Goal: Task Accomplishment & Management: Complete application form

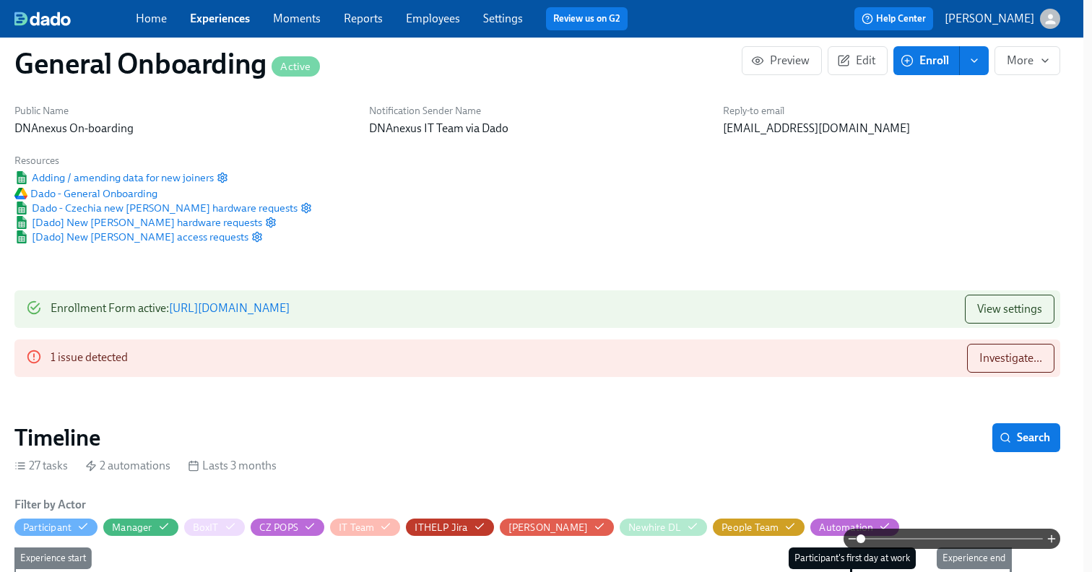
scroll to position [0, 9]
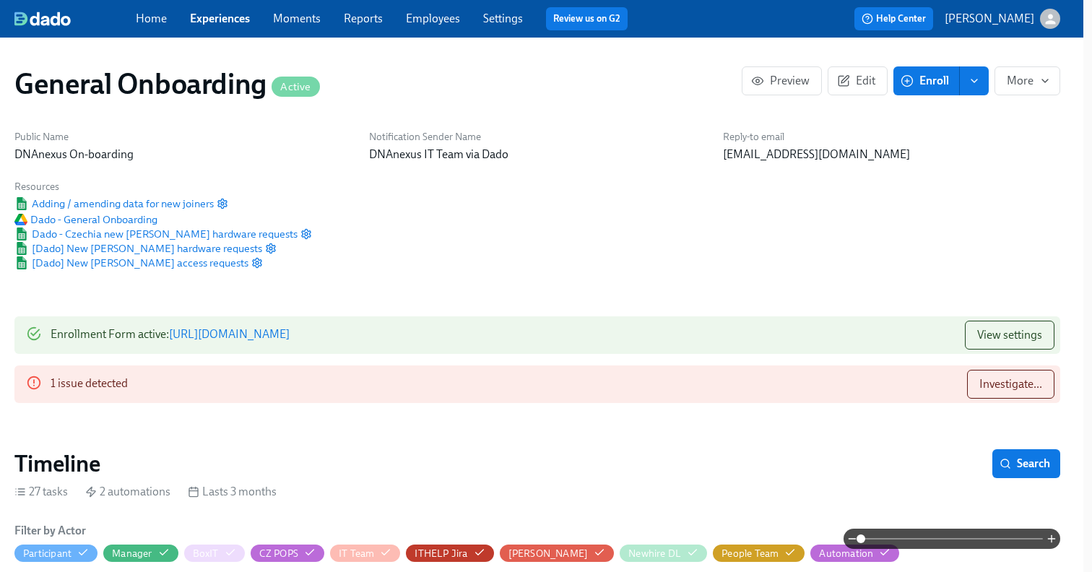
click at [215, 334] on link "https://my.dadohr.com/enrollmentForms/FfWGd5ofBNpVC0oypAi5SXcktKCCp" at bounding box center [229, 334] width 121 height 14
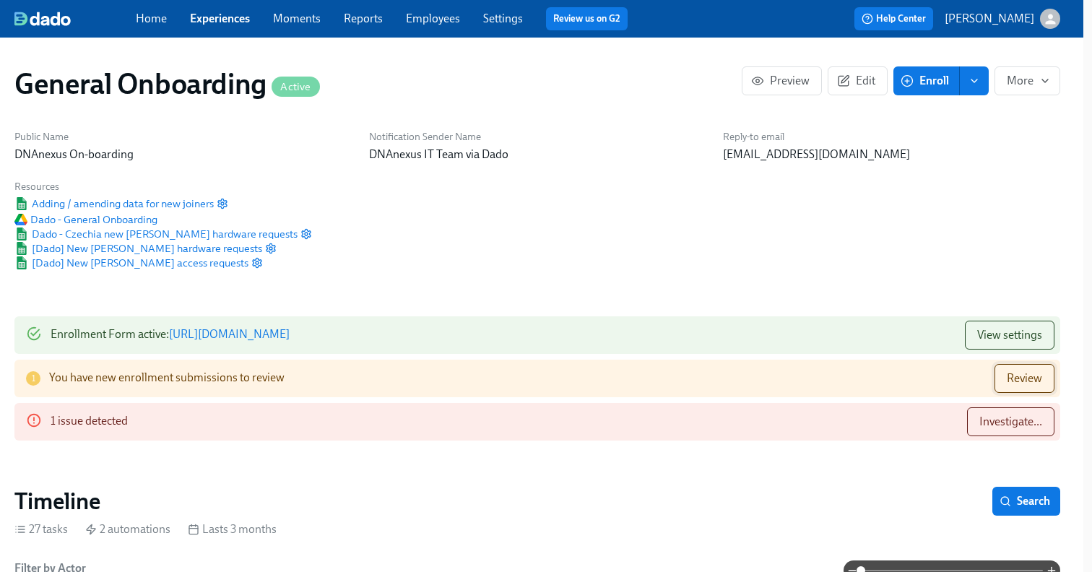
click at [1026, 385] on span "Review" at bounding box center [1024, 378] width 35 height 14
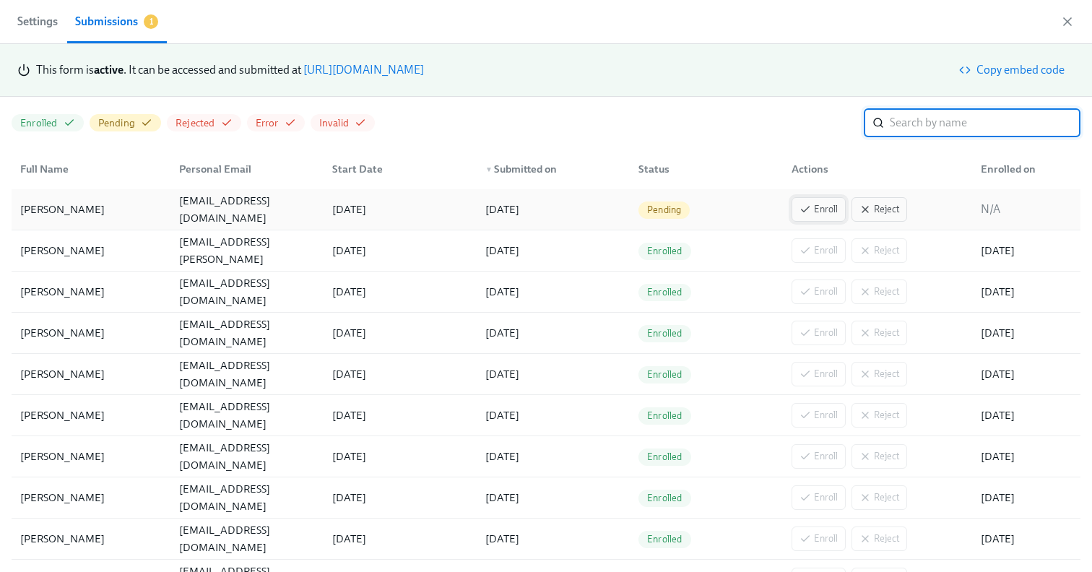
click at [829, 207] on span "Enroll" at bounding box center [819, 209] width 38 height 14
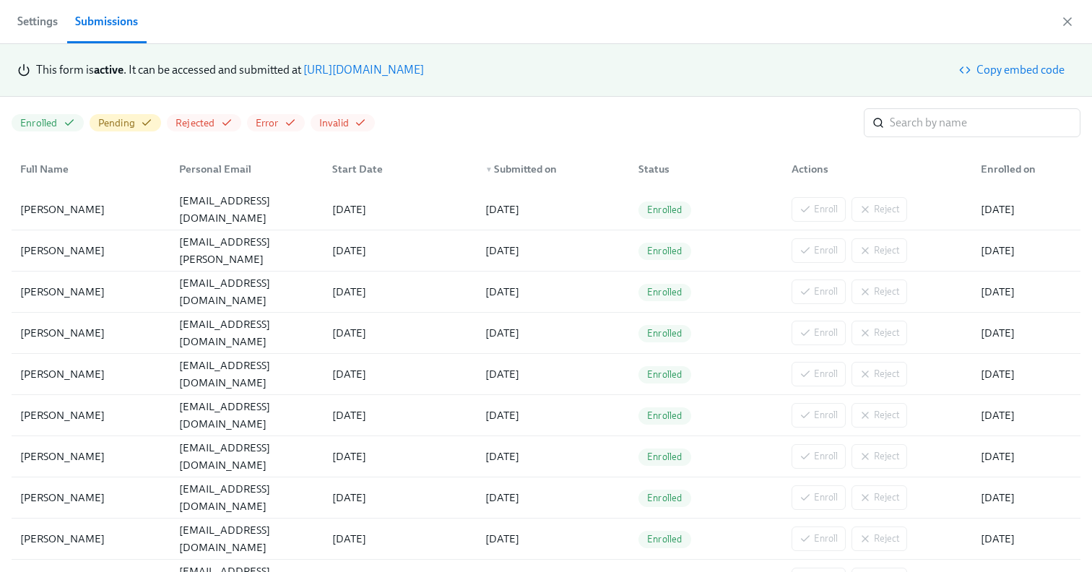
scroll to position [0, 9898]
click at [101, 25] on div "Submissions" at bounding box center [106, 22] width 63 height 20
click at [1068, 24] on icon "button" at bounding box center [1067, 21] width 14 height 14
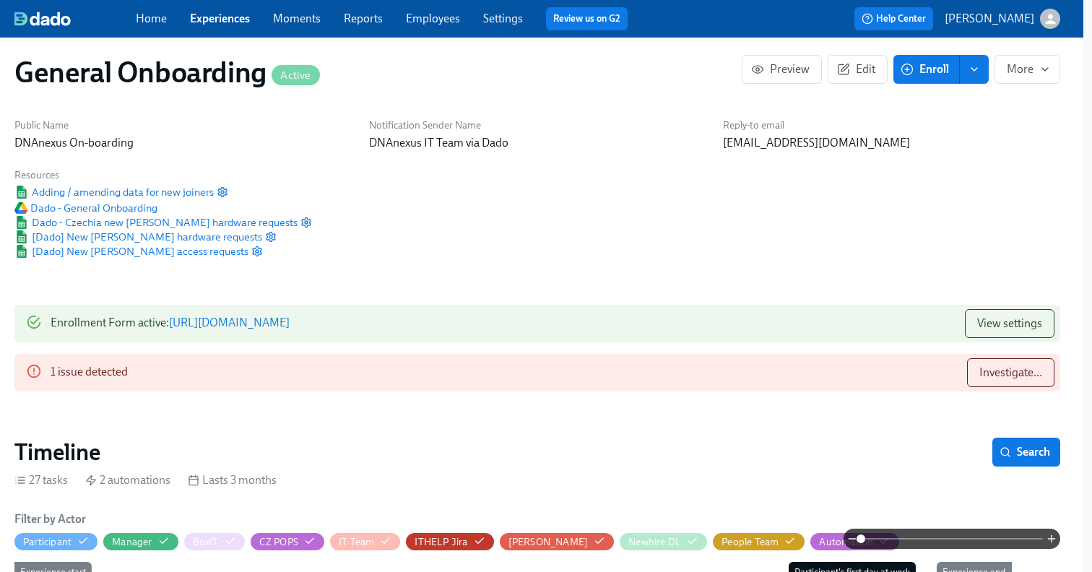
scroll to position [23, 9]
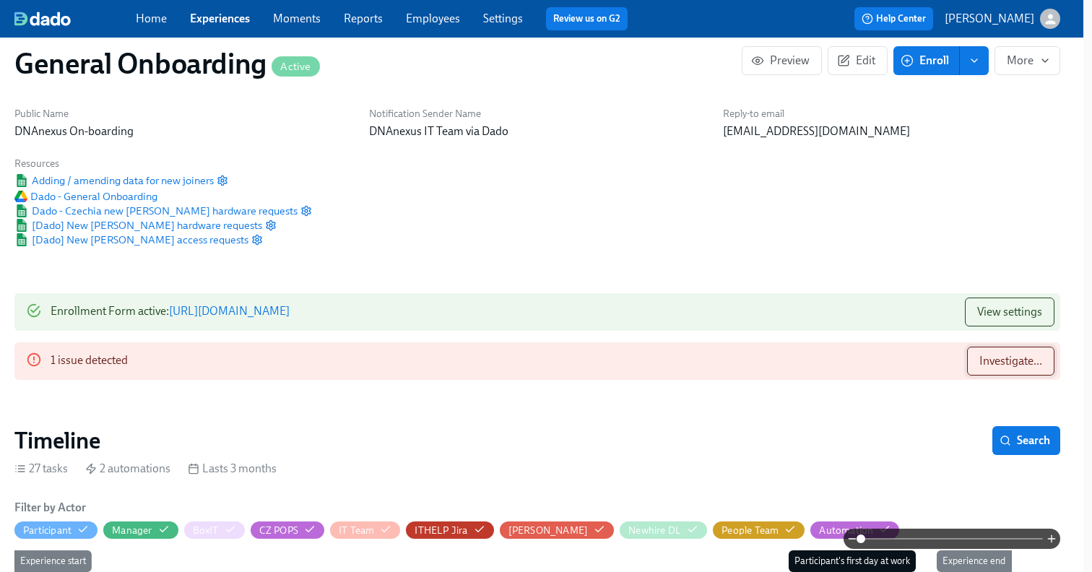
click at [989, 370] on button "Investigate..." at bounding box center [1010, 361] width 87 height 29
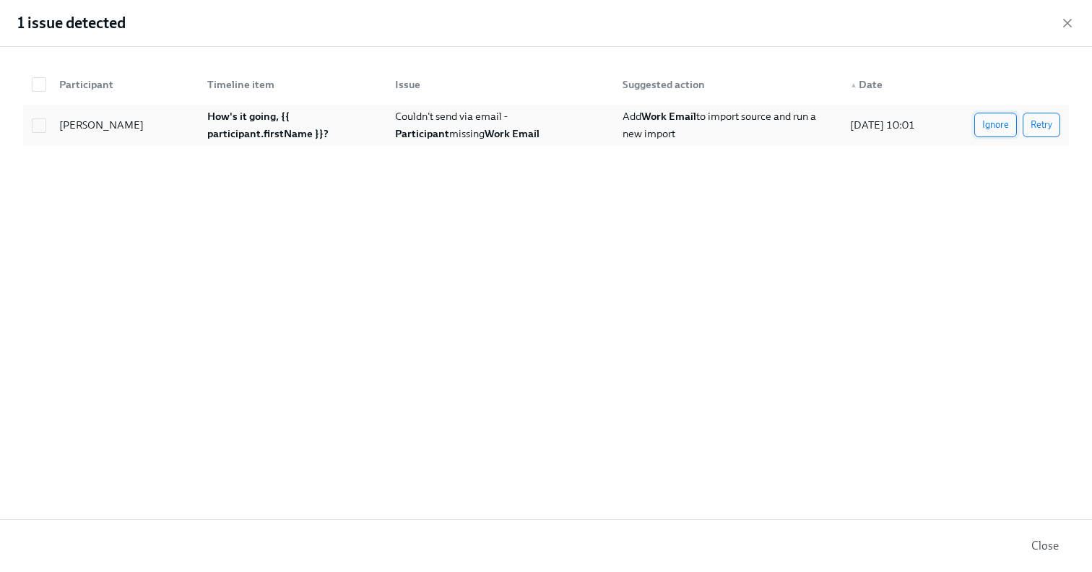
click at [1002, 123] on span "Ignore" at bounding box center [995, 125] width 27 height 14
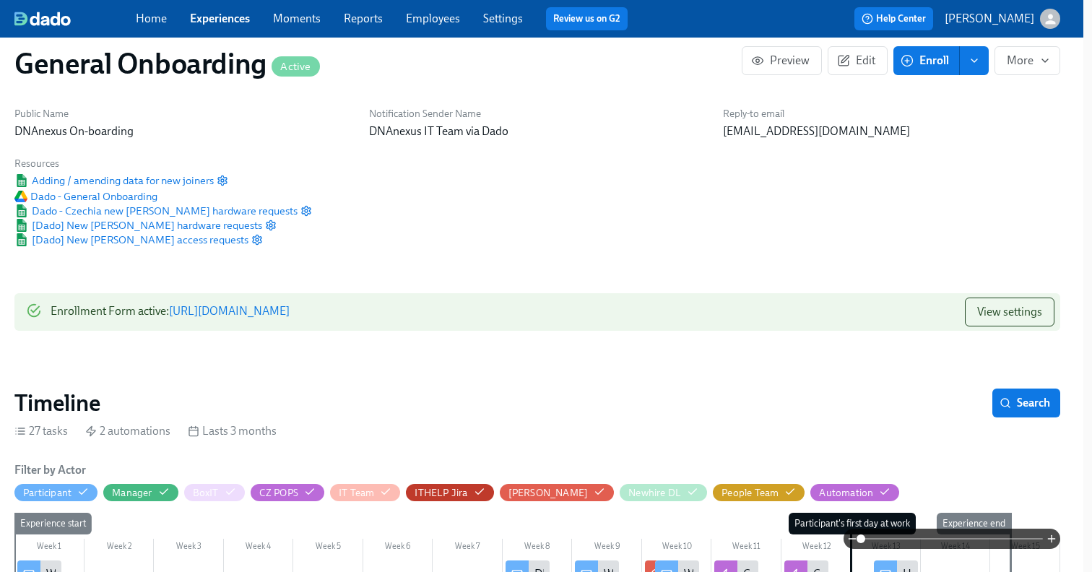
scroll to position [34, 9]
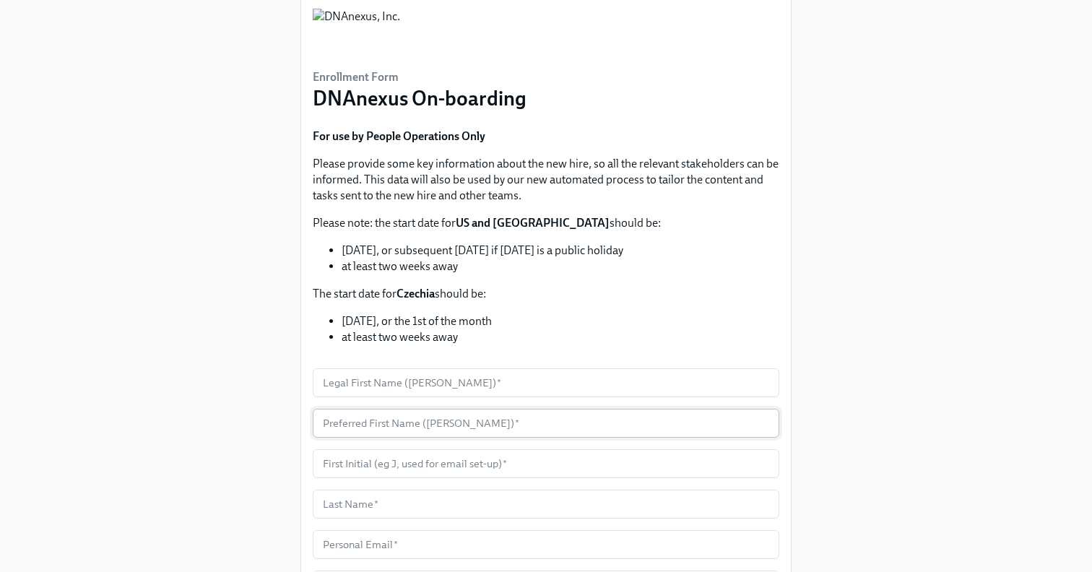
scroll to position [68, 0]
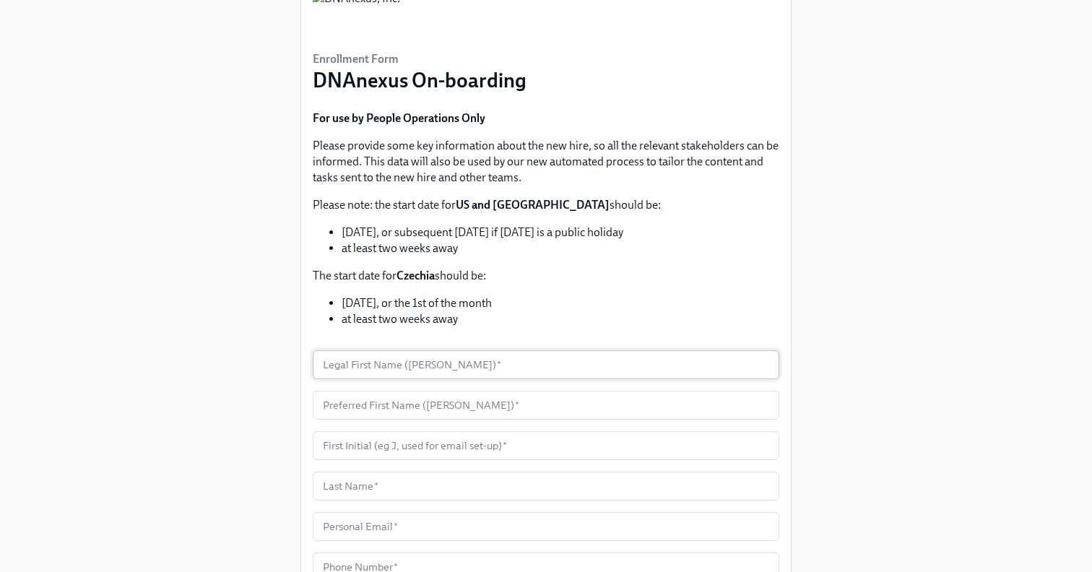
click at [358, 371] on input "text" at bounding box center [546, 364] width 467 height 29
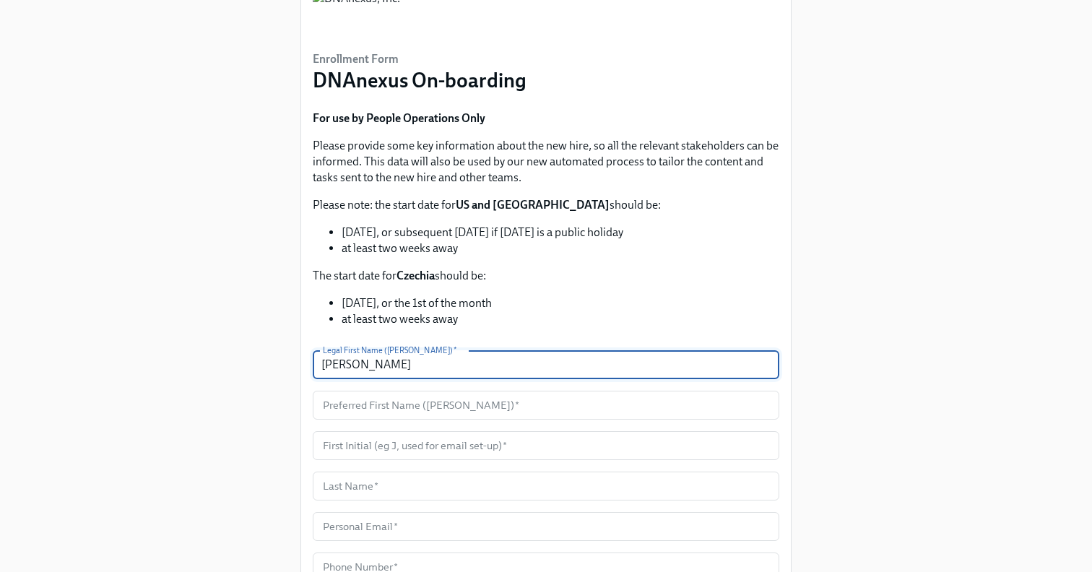
type input "Kimberlyn"
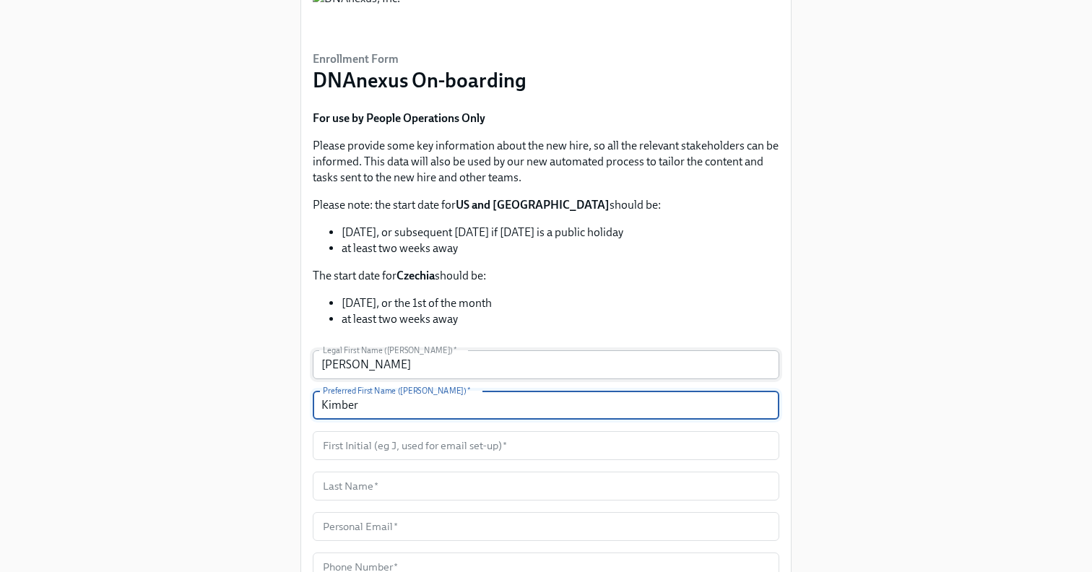
type input "Kimber"
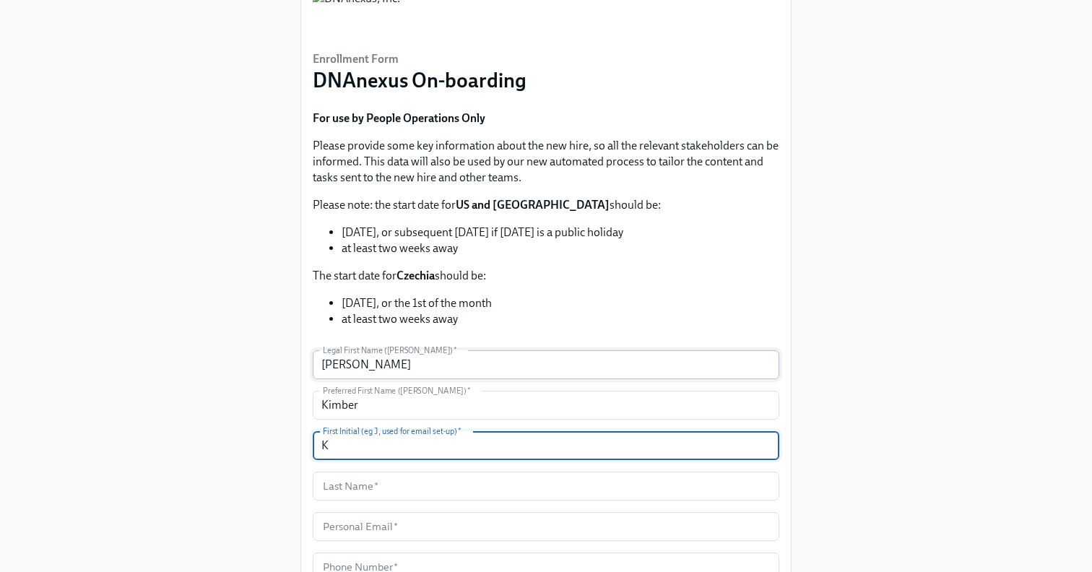
type input "K"
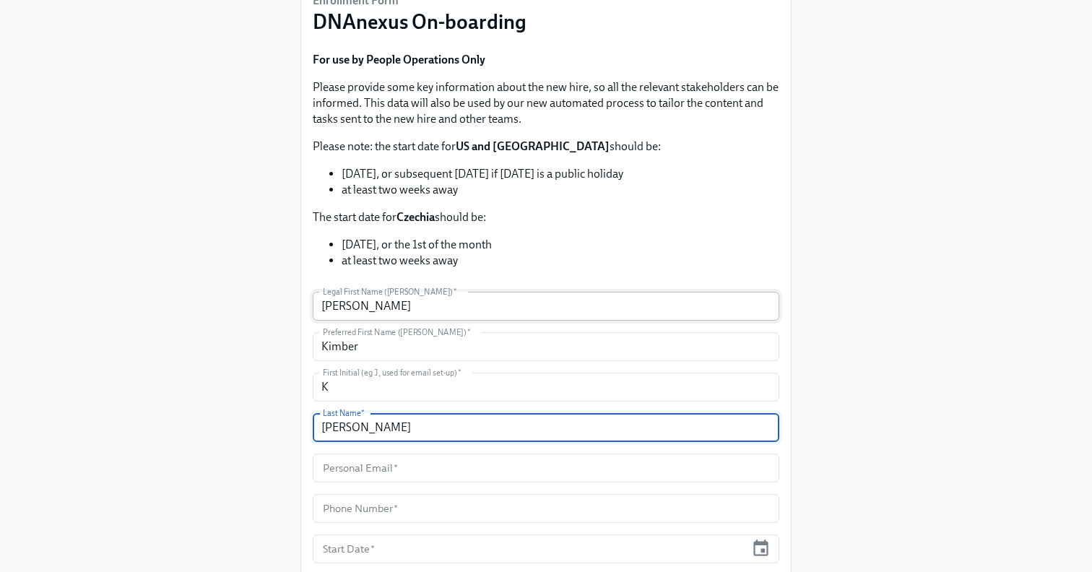
scroll to position [157, 0]
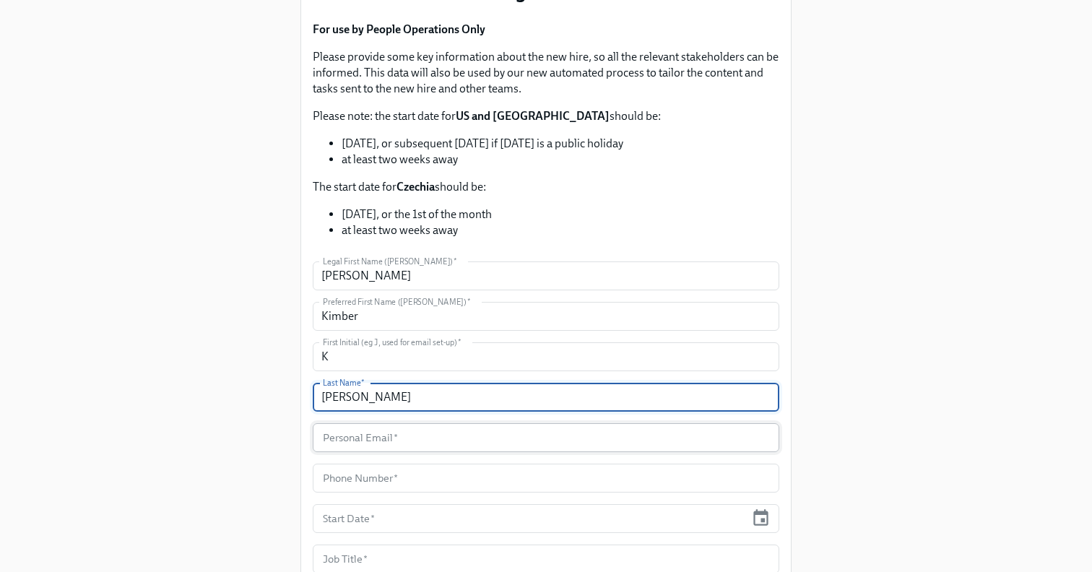
type input "Amos"
click at [410, 436] on input "text" at bounding box center [546, 437] width 467 height 29
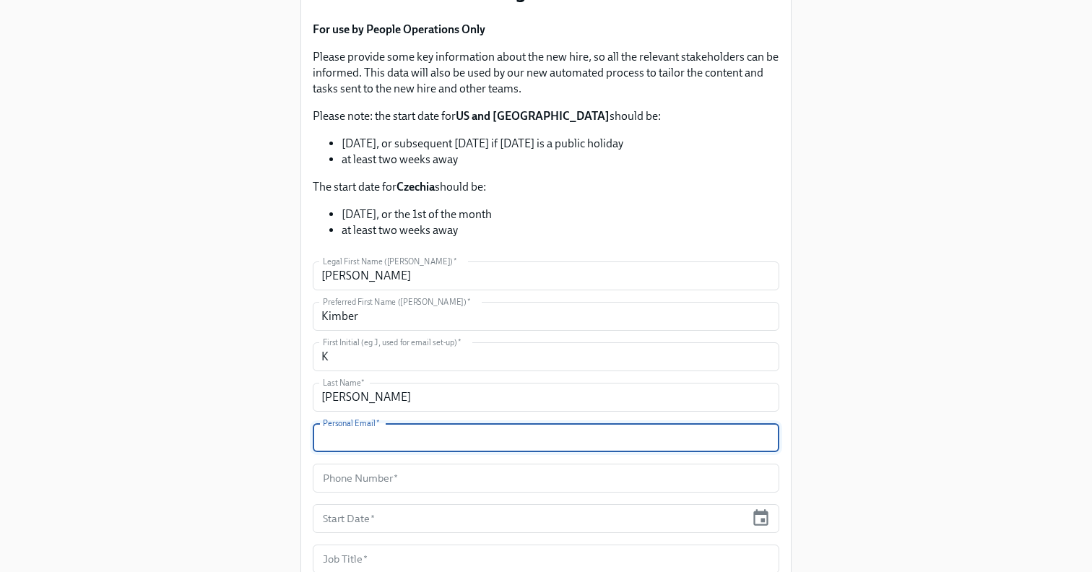
paste input "Req # 2025-029-B25 Name: Kimberlyn (Kimber) Amos Title: Lead, Security Detectio…"
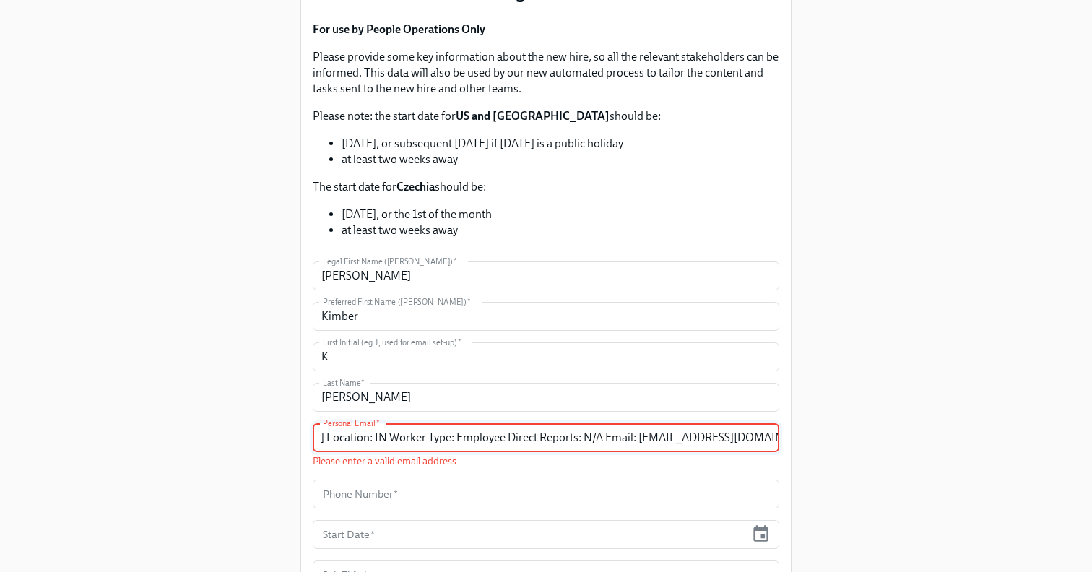
scroll to position [0, 0]
drag, startPoint x: 646, startPoint y: 437, endPoint x: 112, endPoint y: 430, distance: 533.8
click at [112, 430] on div "Enrollment Form DNAnexus On-boarding For use by People Operations Only Please p…" at bounding box center [546, 430] width 1046 height 1174
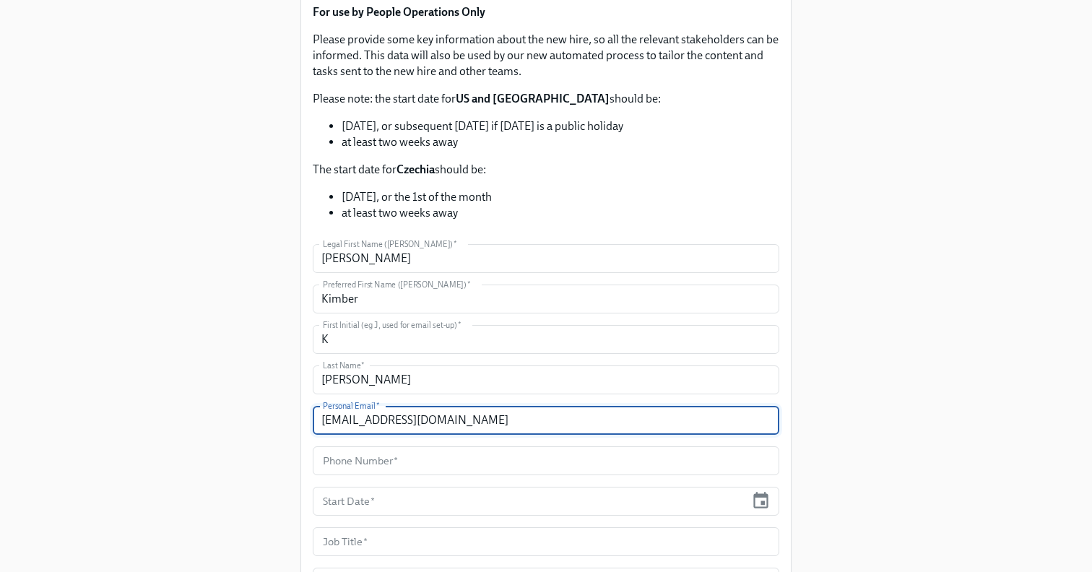
scroll to position [194, 0]
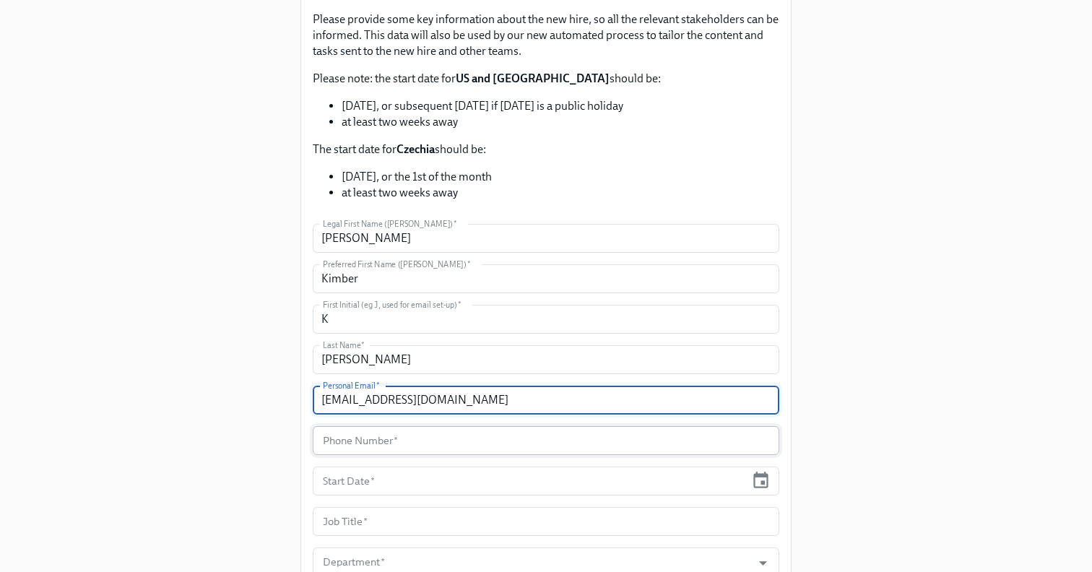
type input "kimber@sonarsecurity.com"
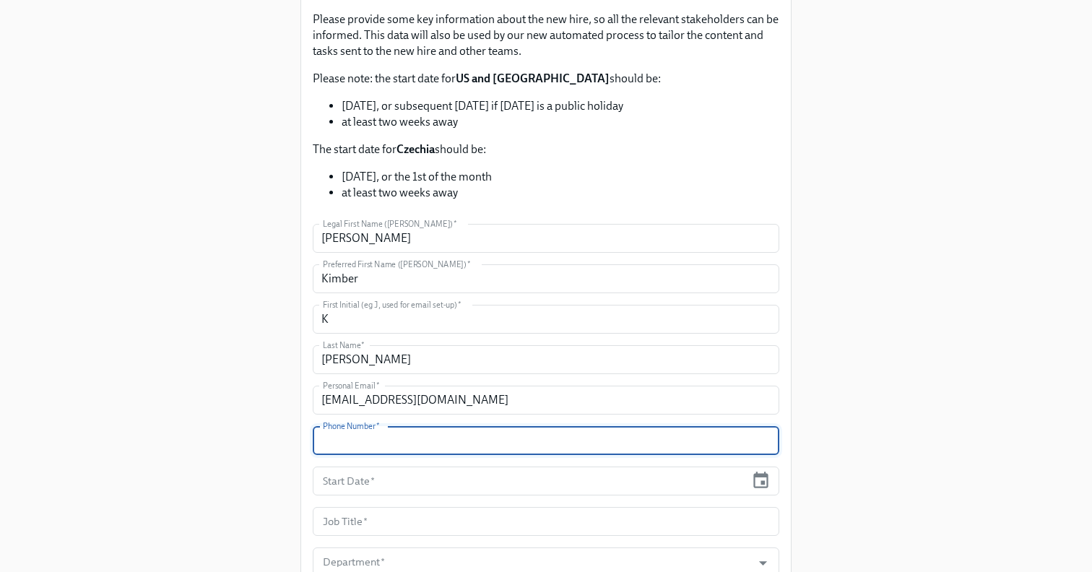
click at [363, 440] on input "text" at bounding box center [546, 440] width 467 height 29
click at [124, 79] on div "Enrollment Form DNAnexus On-boarding For use by People Operations Only Please p…" at bounding box center [546, 385] width 1046 height 1159
click at [373, 433] on input "text" at bounding box center [546, 440] width 467 height 29
paste input "7732427228"
type input "7732427228"
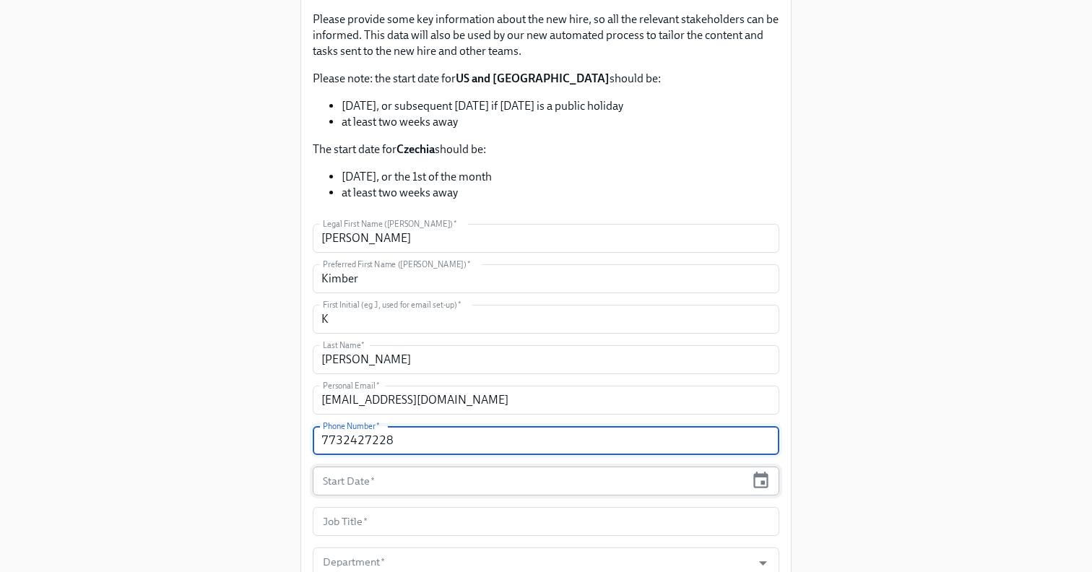
click at [349, 477] on input "text" at bounding box center [529, 481] width 433 height 29
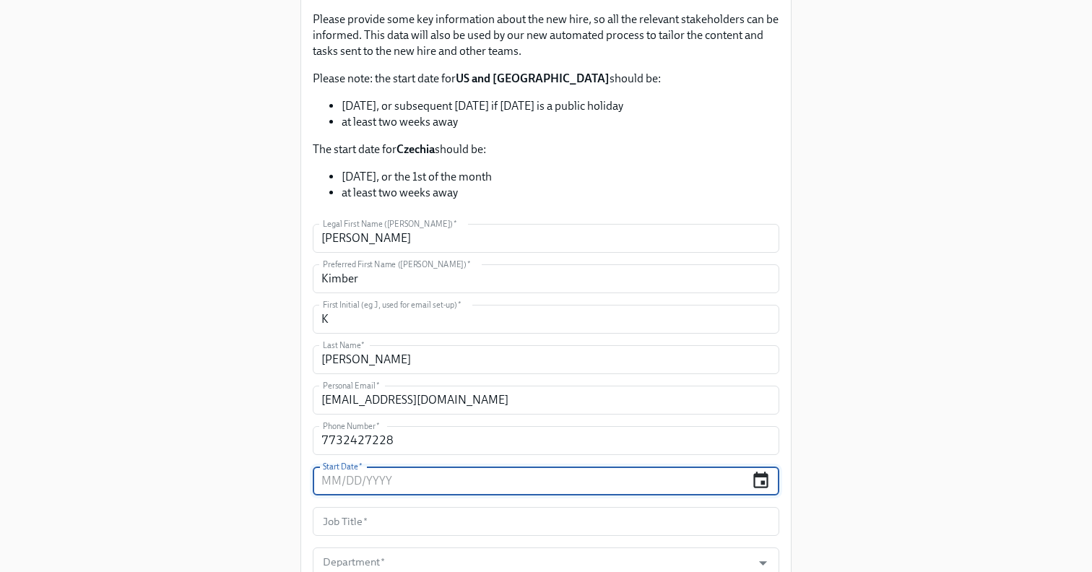
click at [769, 476] on icon "button" at bounding box center [761, 481] width 20 height 20
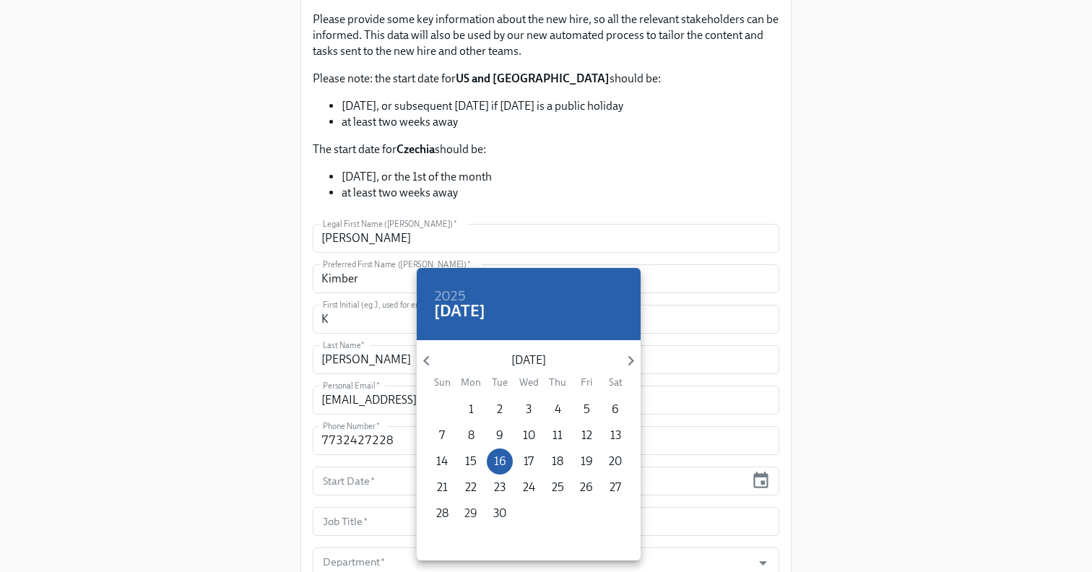
click at [472, 516] on p "29" at bounding box center [470, 514] width 13 height 16
type input "09/29/2025"
click at [264, 478] on div at bounding box center [546, 286] width 1092 height 572
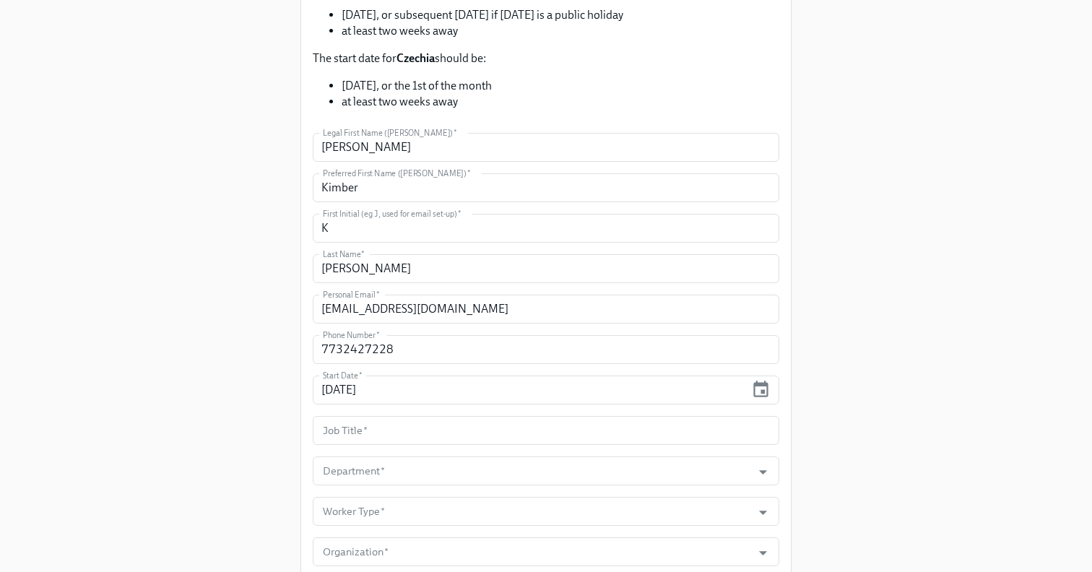
scroll to position [295, 0]
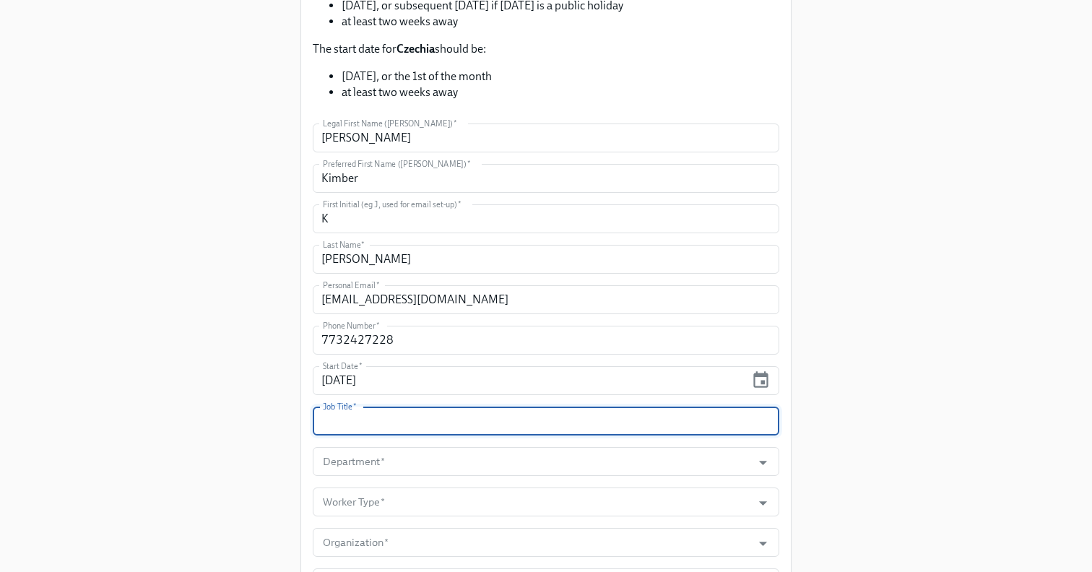
click at [376, 419] on input "text" at bounding box center [546, 421] width 467 height 29
drag, startPoint x: 531, startPoint y: 424, endPoint x: 393, endPoint y: 422, distance: 138.0
click at [393, 422] on input "Lead, Security Response & Detection" at bounding box center [546, 421] width 467 height 29
type input "Lead, Security Detection & Response"
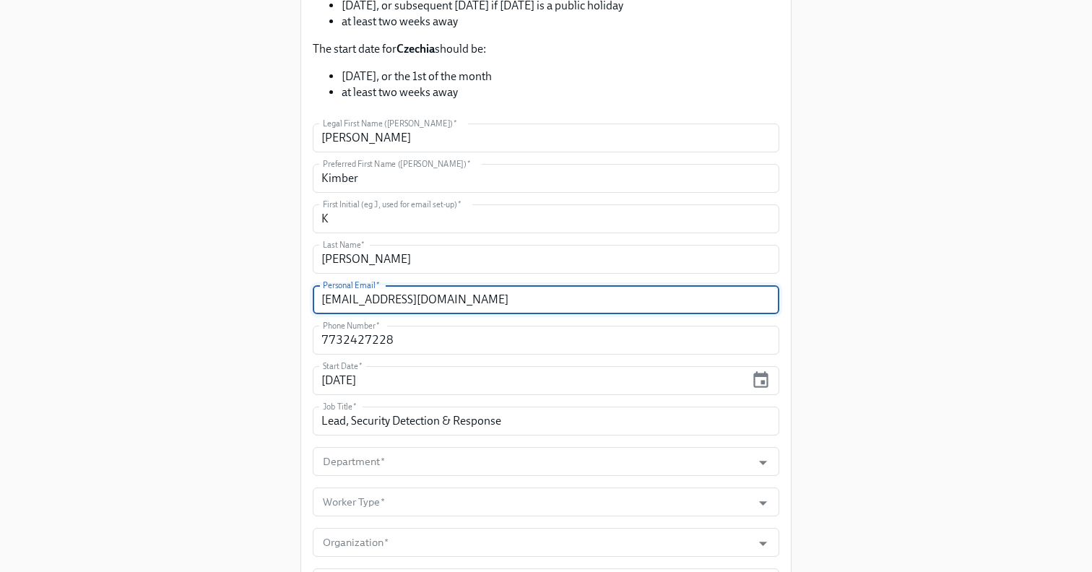
drag, startPoint x: 464, startPoint y: 301, endPoint x: 290, endPoint y: 298, distance: 173.4
click at [290, 298] on div "Enrollment Form DNAnexus On-boarding For use by People Operations Only Please p…" at bounding box center [546, 284] width 1046 height 1159
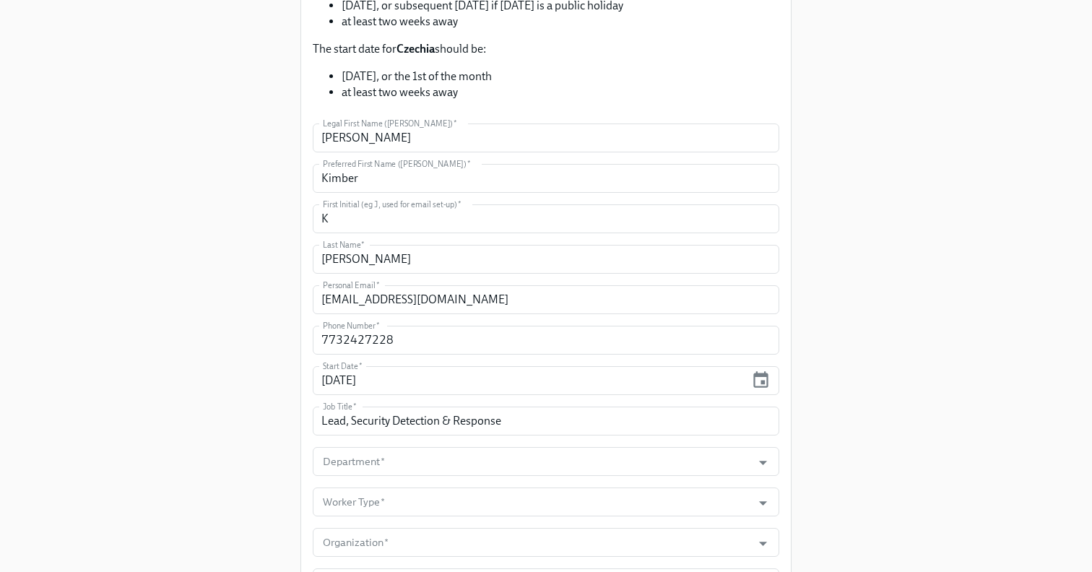
click at [259, 386] on div "Enrollment Form DNAnexus On-boarding For use by People Operations Only Please p…" at bounding box center [546, 284] width 1046 height 1159
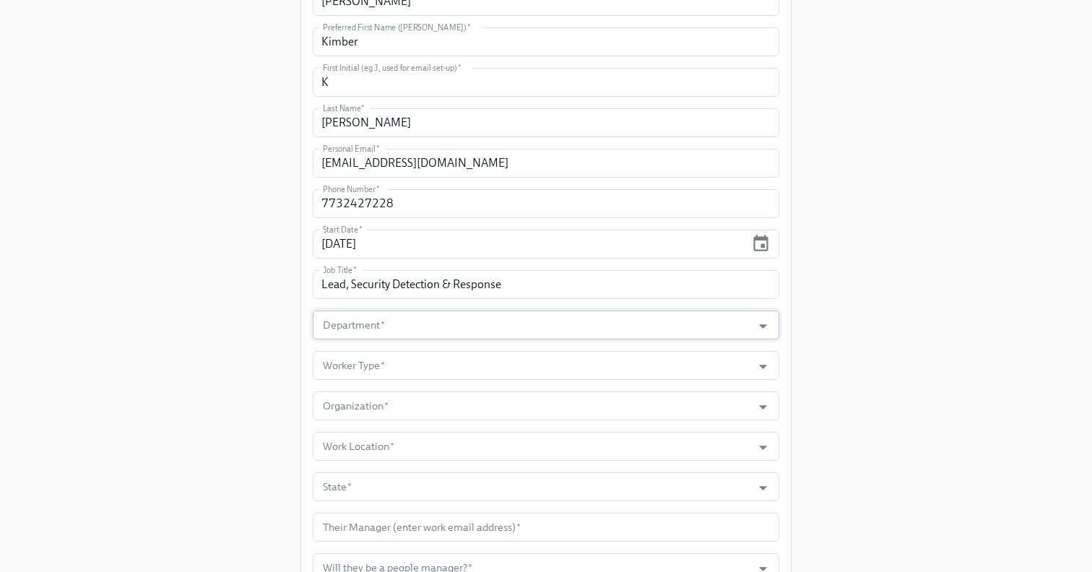
scroll to position [432, 0]
click at [365, 323] on input "Department   *" at bounding box center [532, 324] width 425 height 29
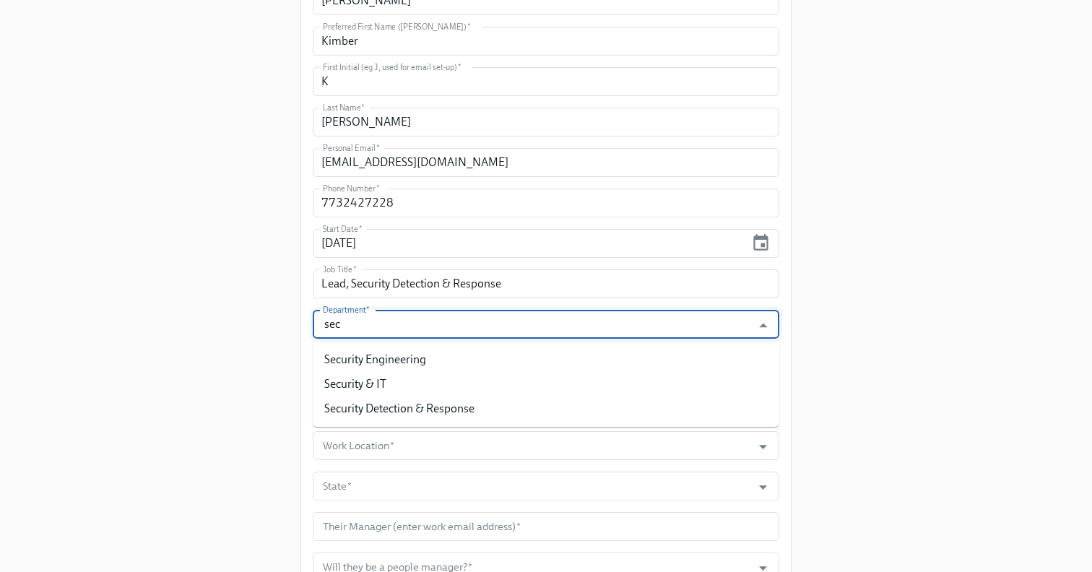
scroll to position [0, 0]
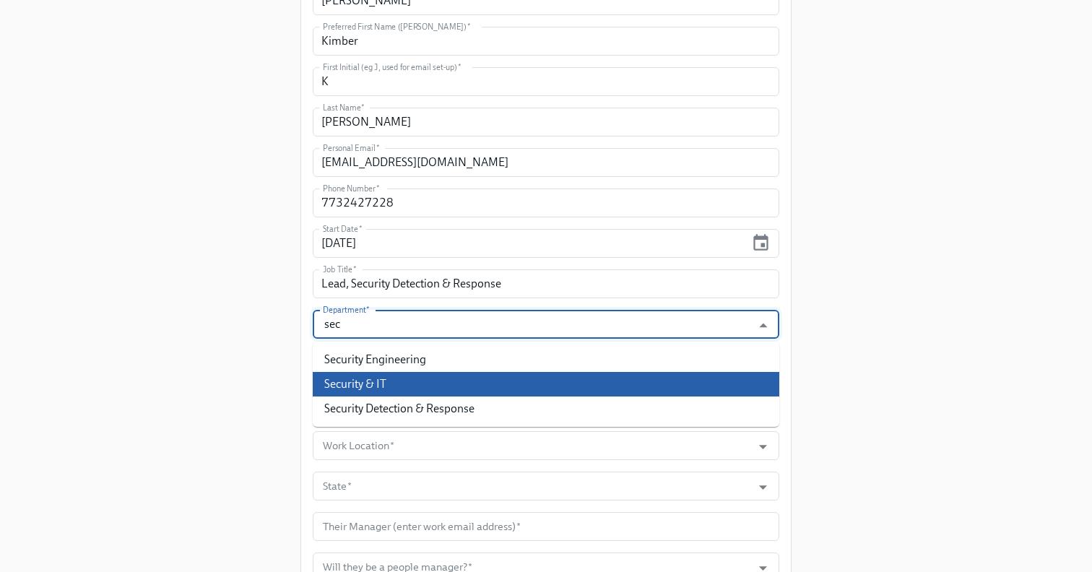
click at [368, 390] on li "Security & IT" at bounding box center [546, 384] width 467 height 25
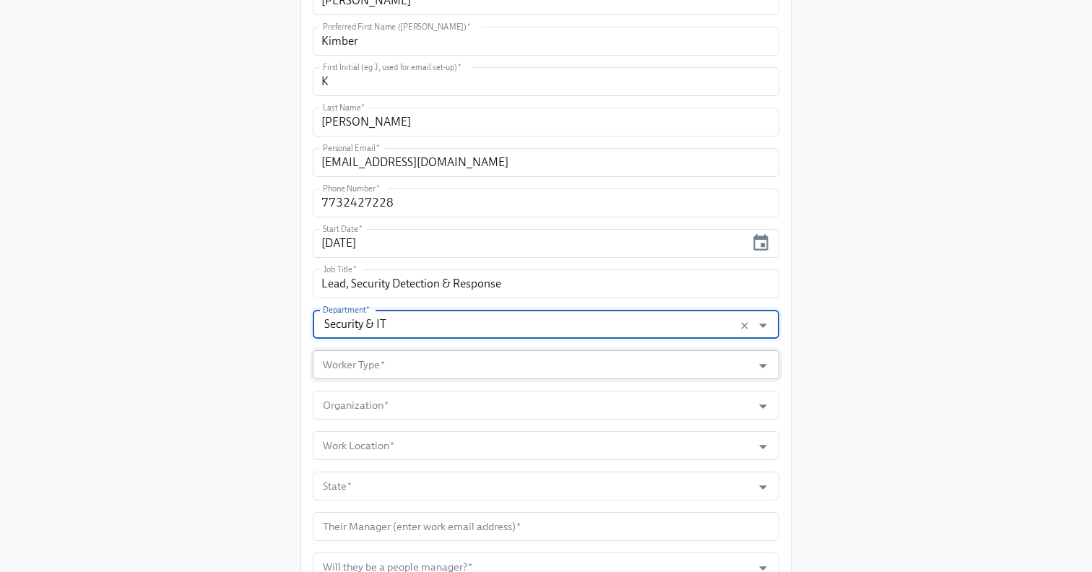
type input "Security & IT"
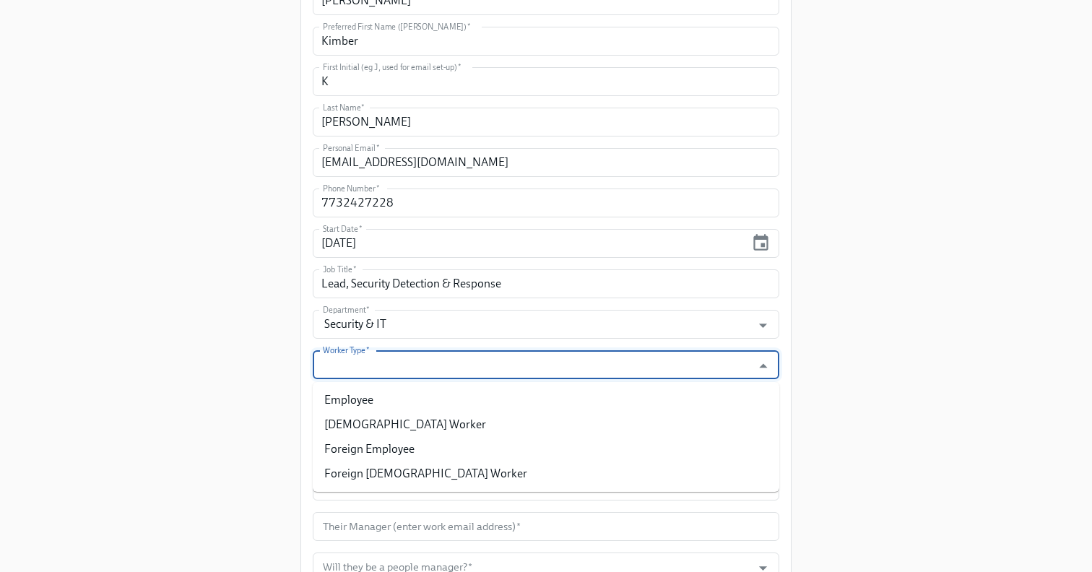
click at [356, 360] on input "Worker Type   *" at bounding box center [532, 364] width 425 height 29
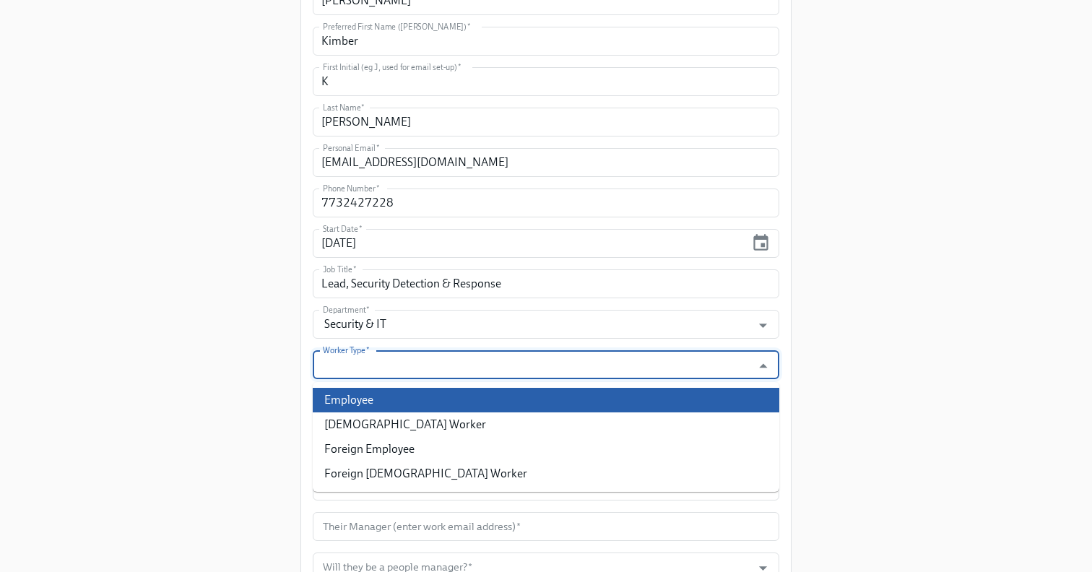
click at [360, 404] on li "Employee" at bounding box center [546, 400] width 467 height 25
type input "Employee"
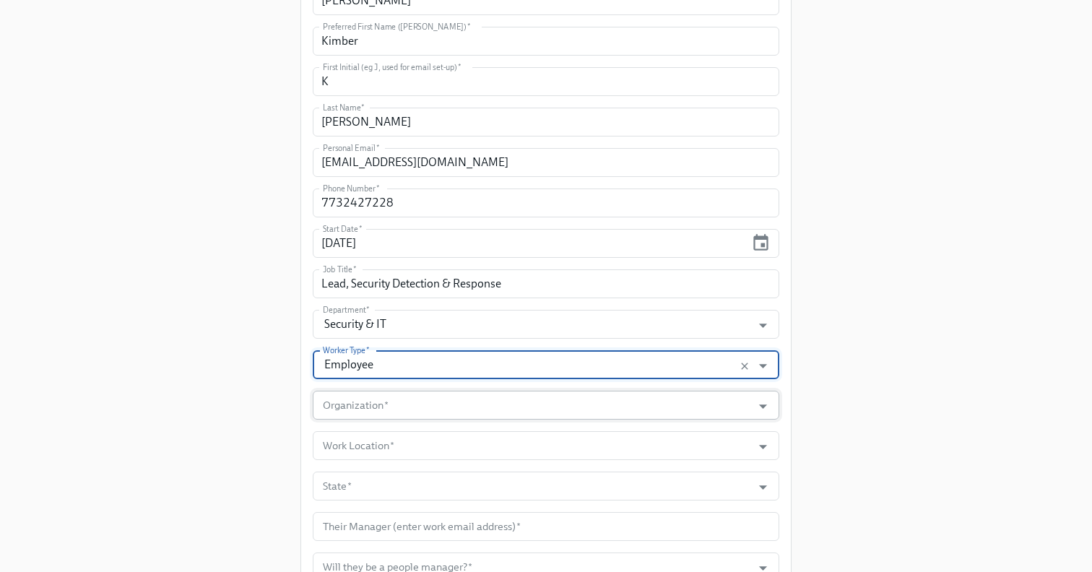
click at [360, 417] on input "Organization   *" at bounding box center [532, 405] width 425 height 29
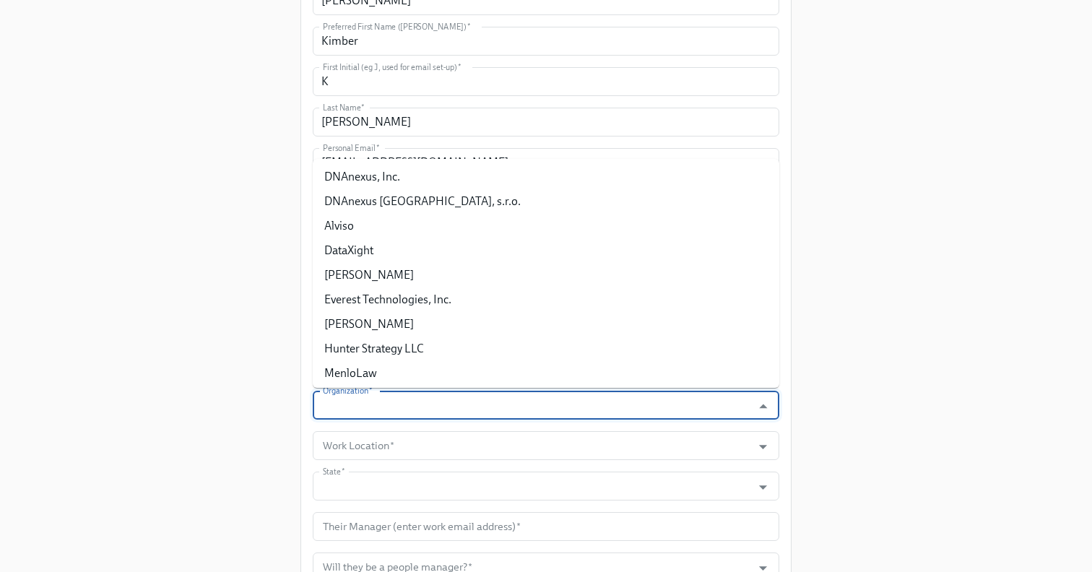
type input "DNAnexus"
type input "CA"
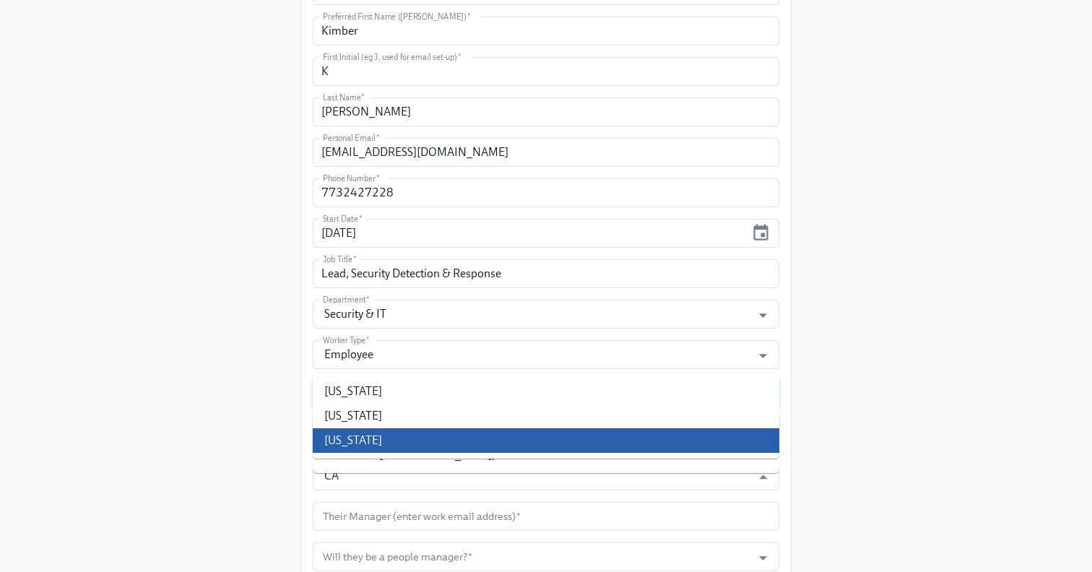
click at [261, 440] on div "Enrollment Form DNAnexus On-boarding For use by People Operations Only Please p…" at bounding box center [546, 137] width 1046 height 1159
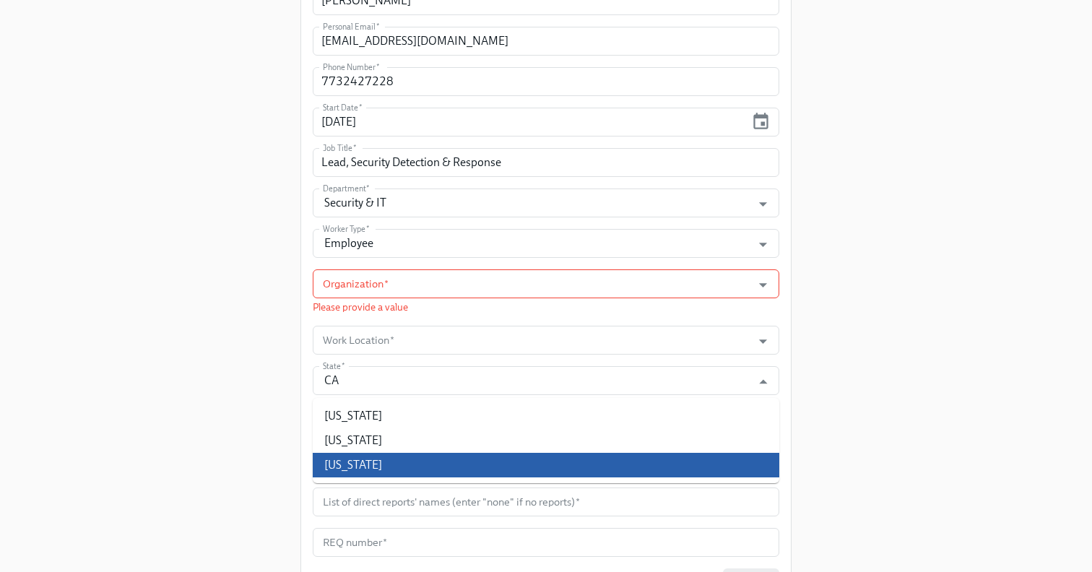
scroll to position [556, 0]
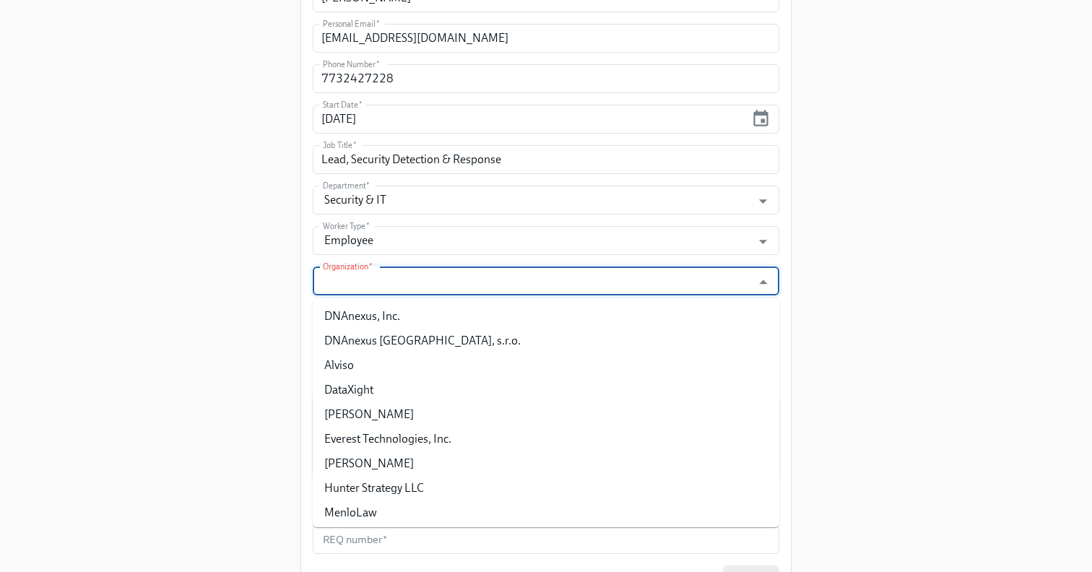
click at [387, 280] on input "Organization   *" at bounding box center [532, 281] width 425 height 29
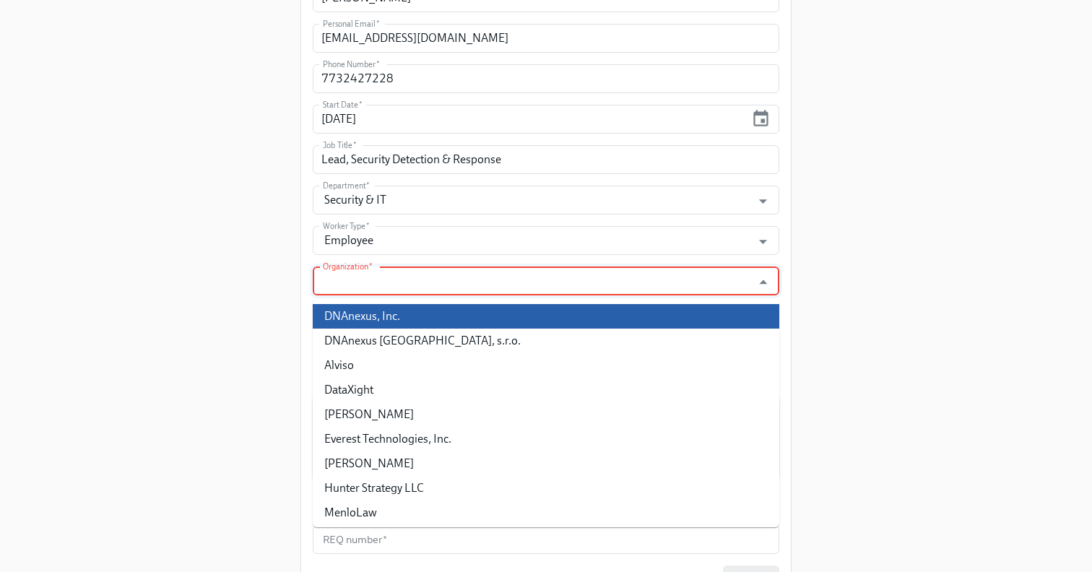
click at [367, 314] on li "DNAnexus, Inc." at bounding box center [546, 316] width 467 height 25
type input "DNAnexus, Inc."
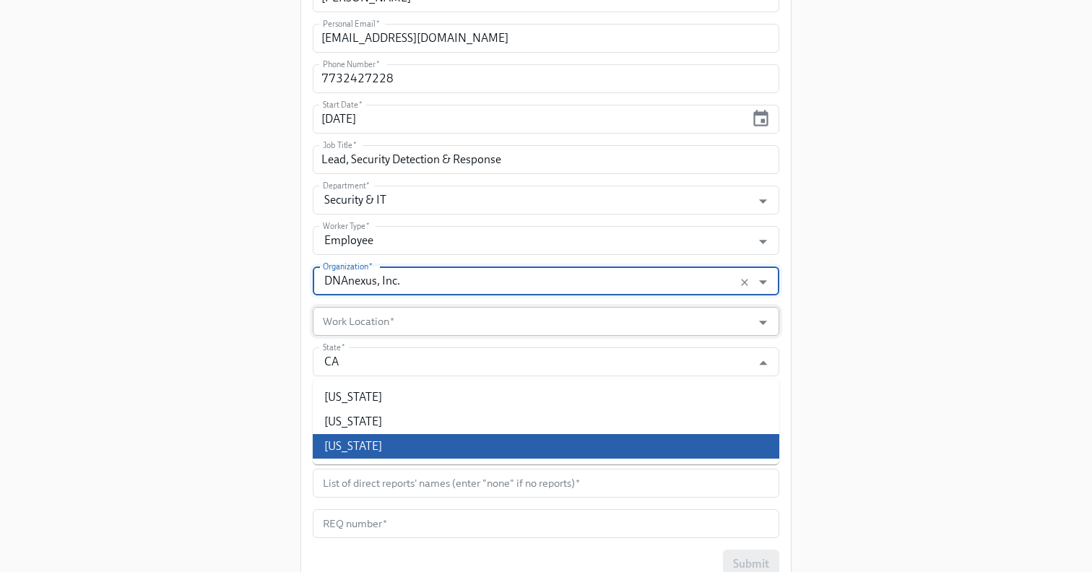
click at [335, 324] on input "Work Location   *" at bounding box center [532, 321] width 425 height 29
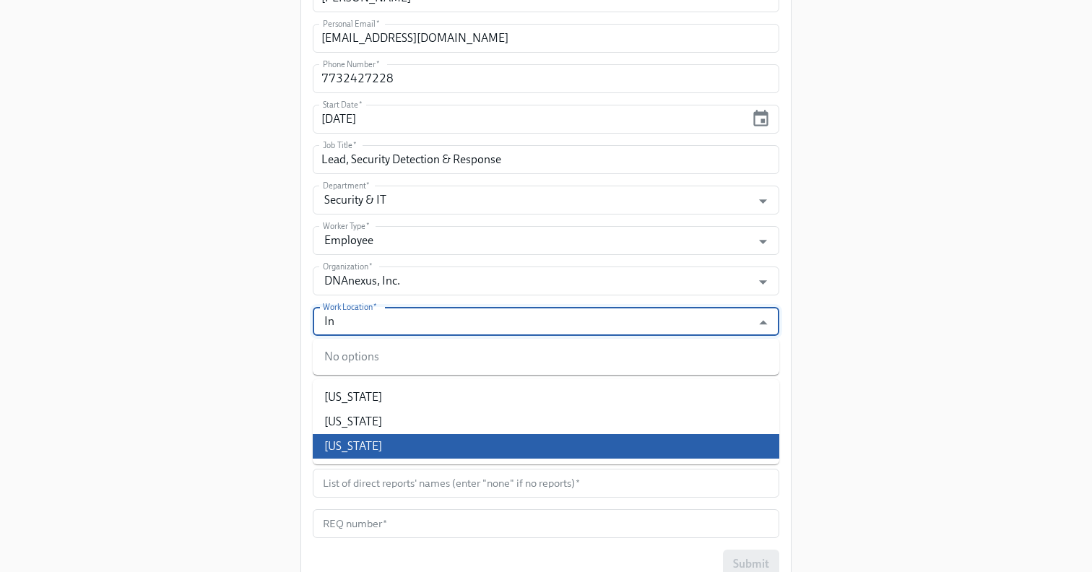
type input "I"
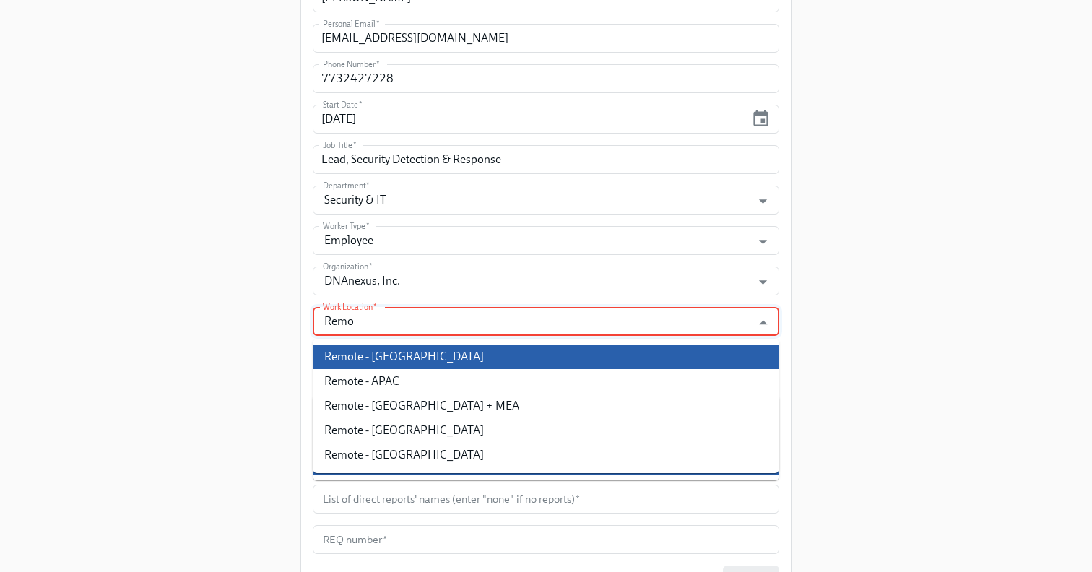
click at [411, 356] on li "Remote - USA" at bounding box center [546, 357] width 467 height 25
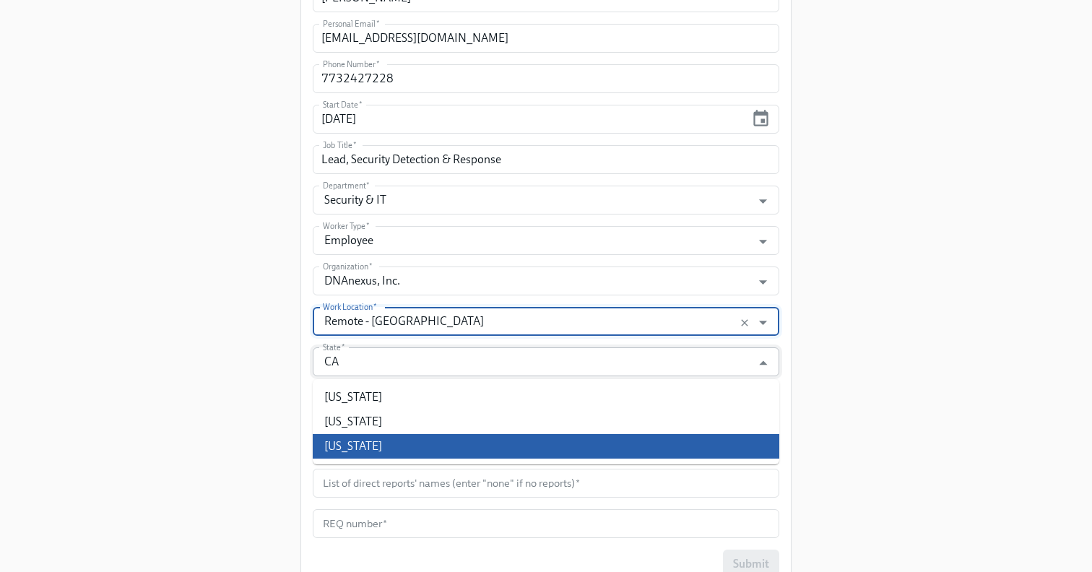
type input "Remote - USA"
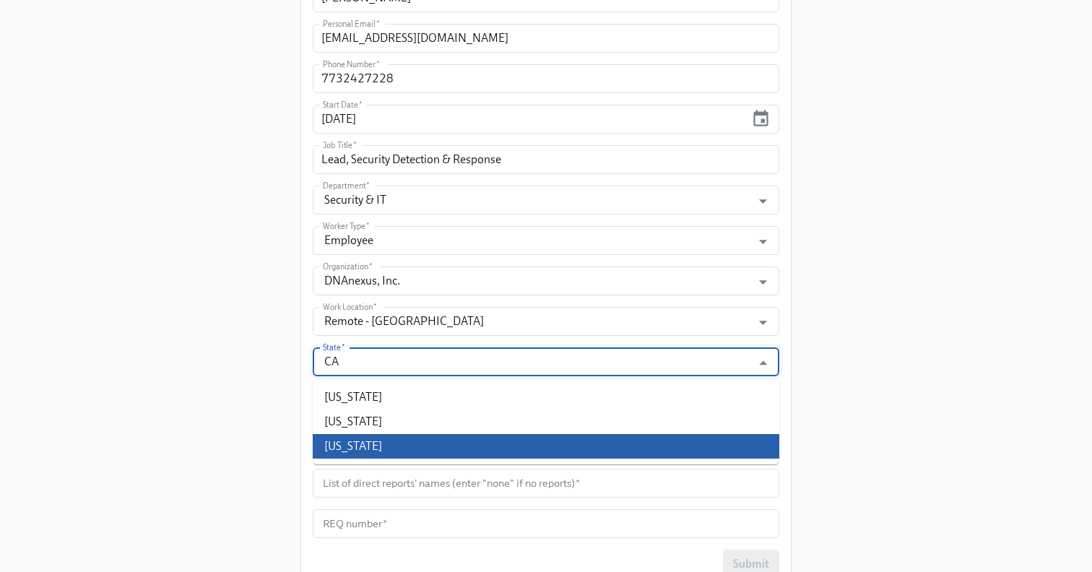
click at [353, 368] on input "CA" at bounding box center [532, 361] width 425 height 29
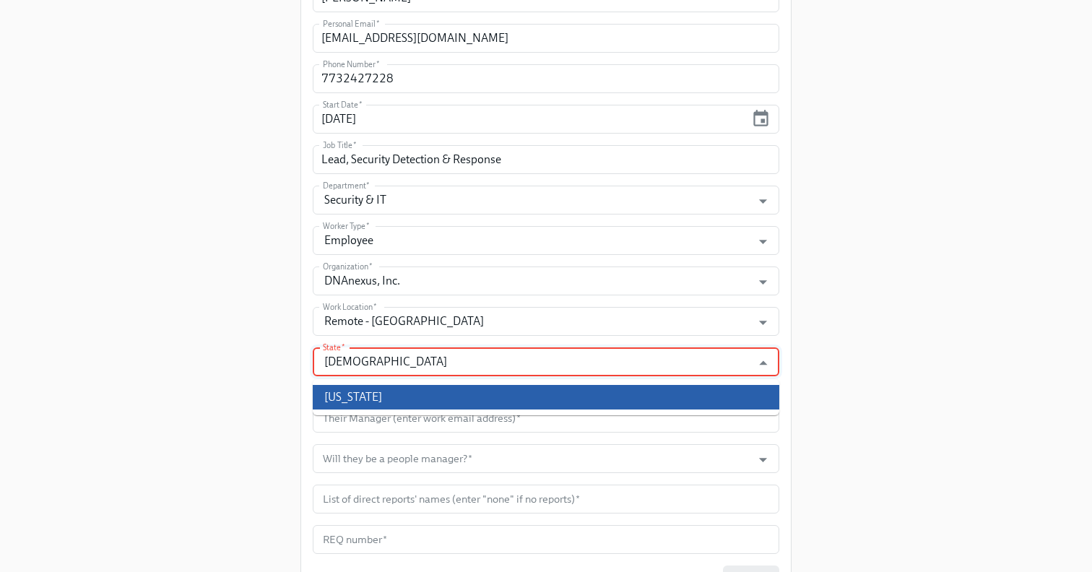
click at [384, 395] on li "Indiana" at bounding box center [546, 397] width 467 height 25
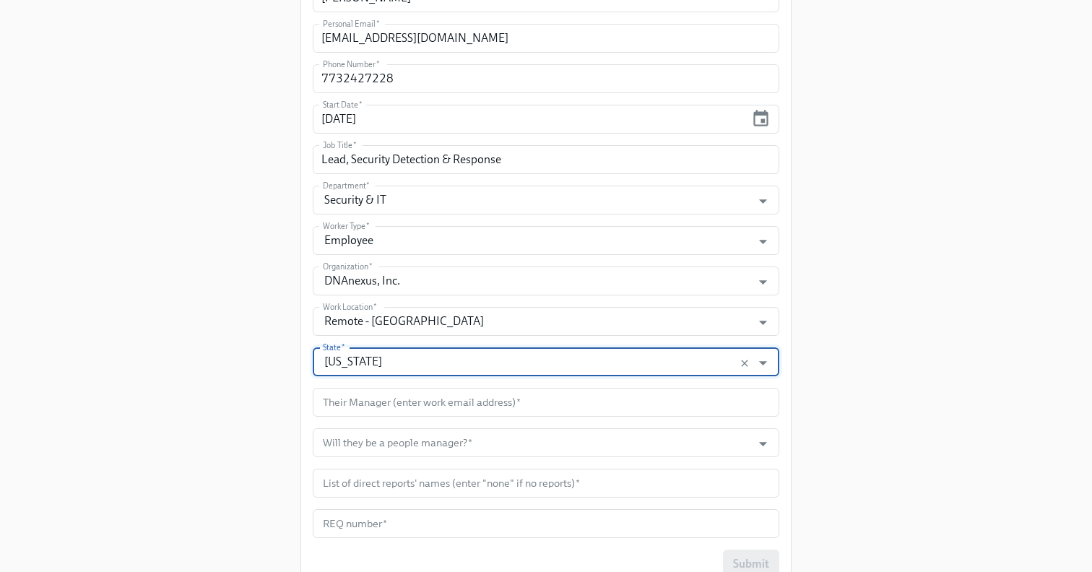
type input "Indiana"
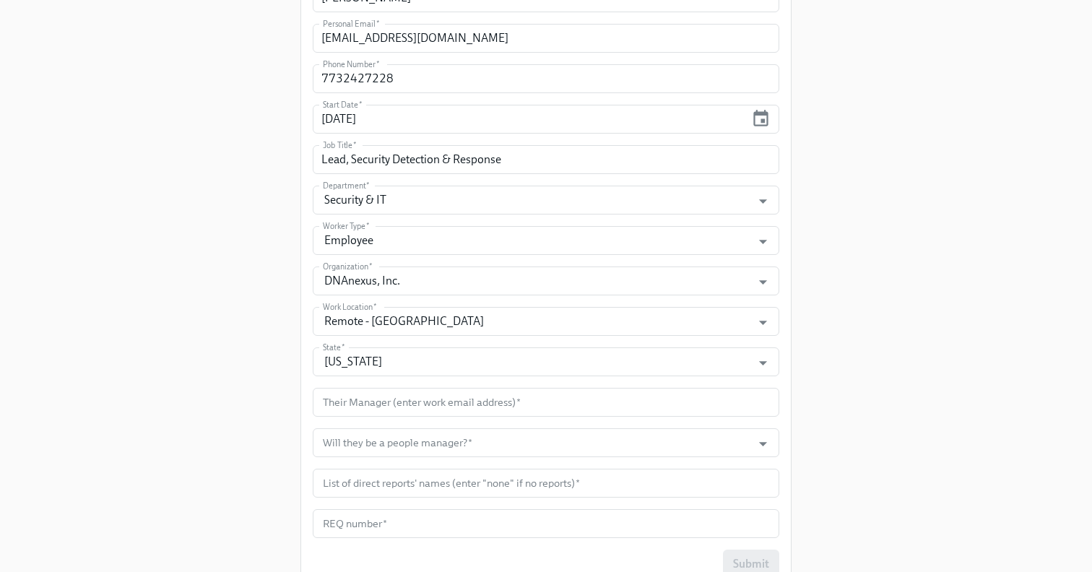
click at [266, 397] on div "Enrollment Form DNAnexus On-boarding For use by People Operations Only Please p…" at bounding box center [546, 23] width 1046 height 1159
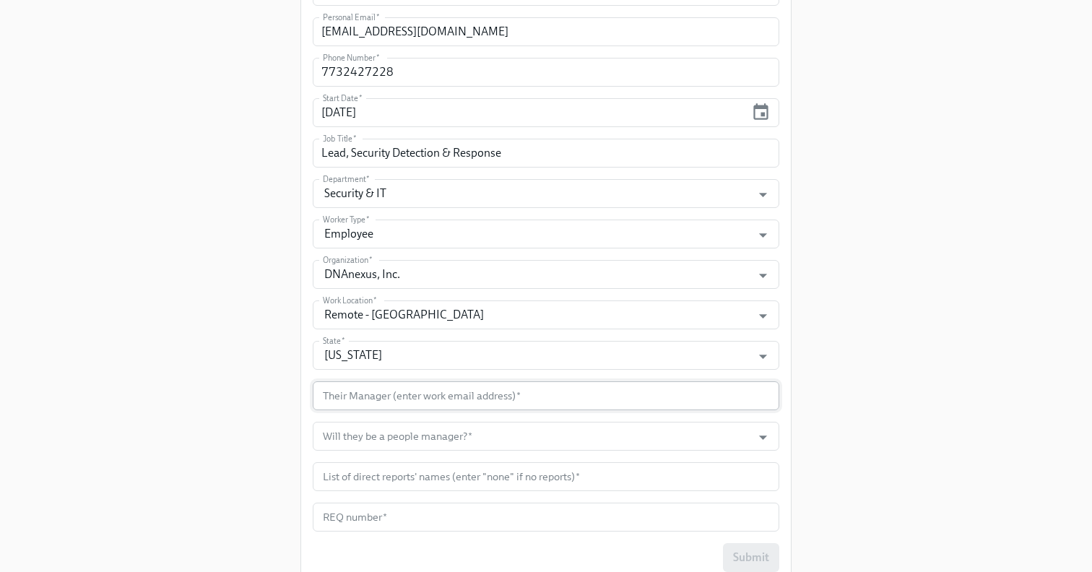
click at [377, 387] on input "text" at bounding box center [546, 395] width 467 height 29
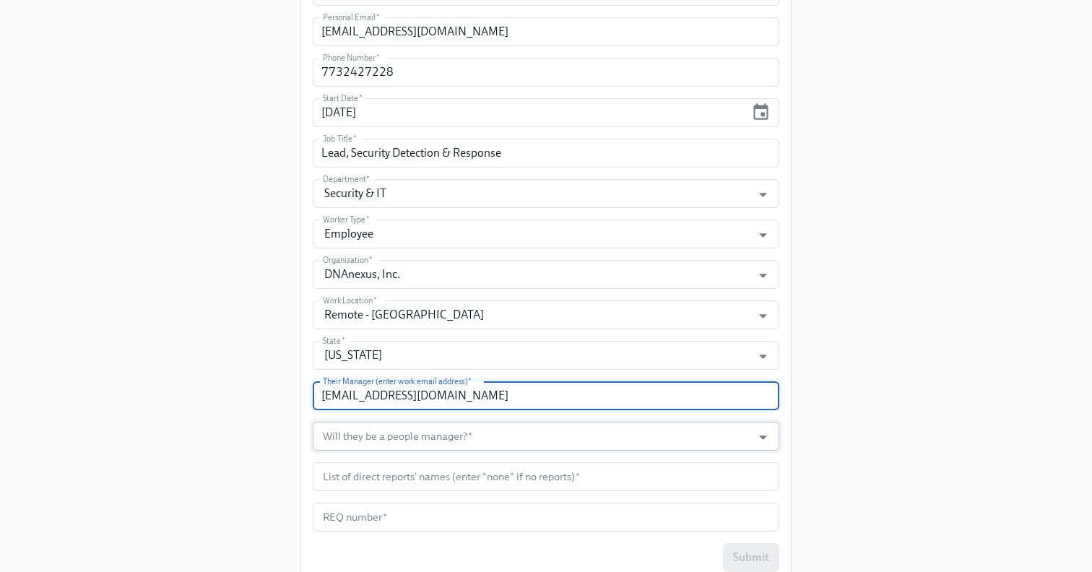
type input "kmccartney@dnanexus.com"
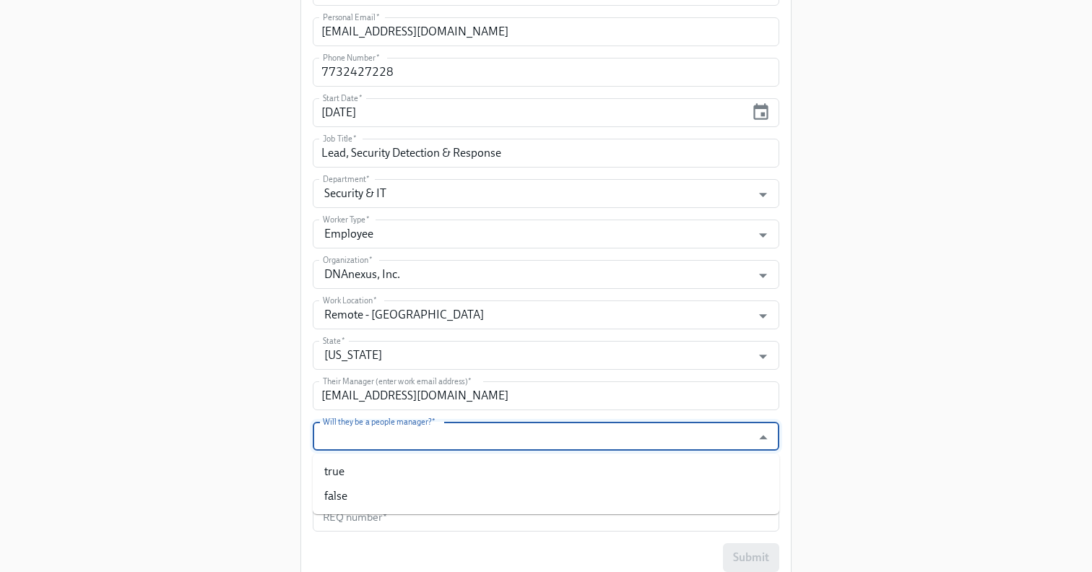
click at [402, 438] on input "Will they be a people manager?   *" at bounding box center [532, 436] width 425 height 29
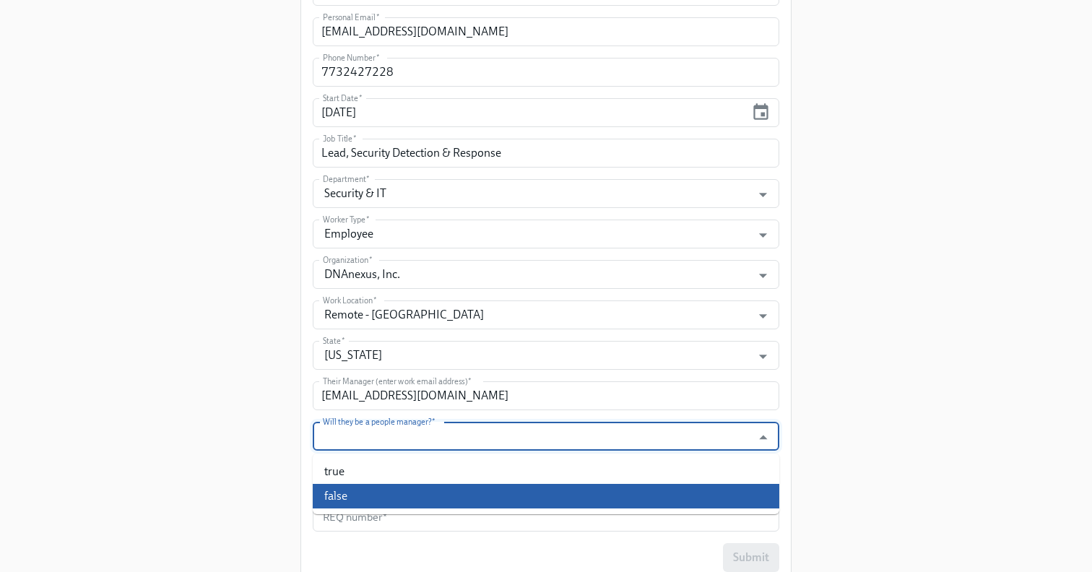
click at [359, 491] on li "false" at bounding box center [546, 496] width 467 height 25
type input "false"
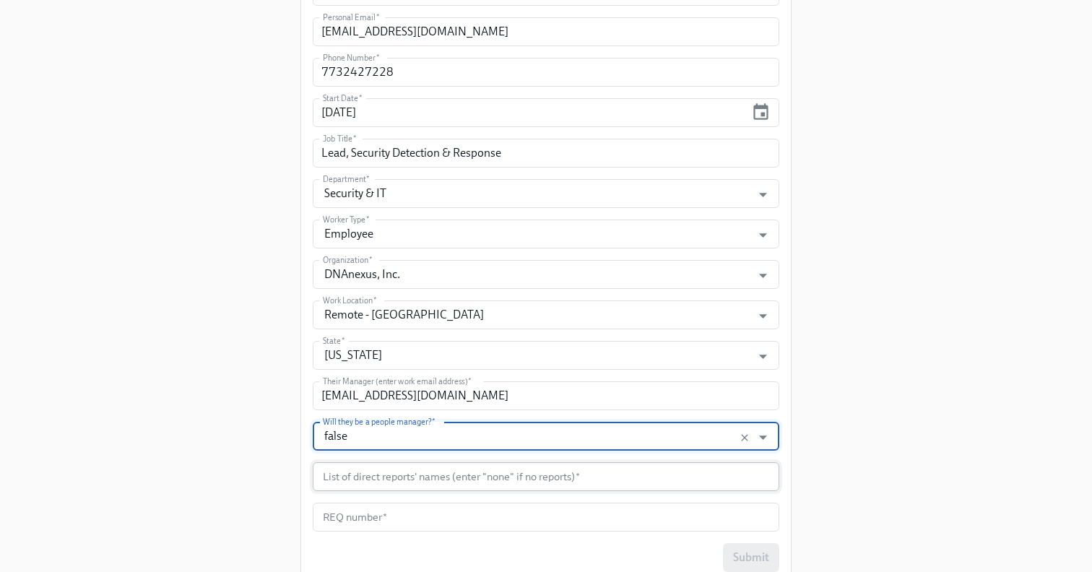
click at [355, 481] on input "text" at bounding box center [546, 476] width 467 height 29
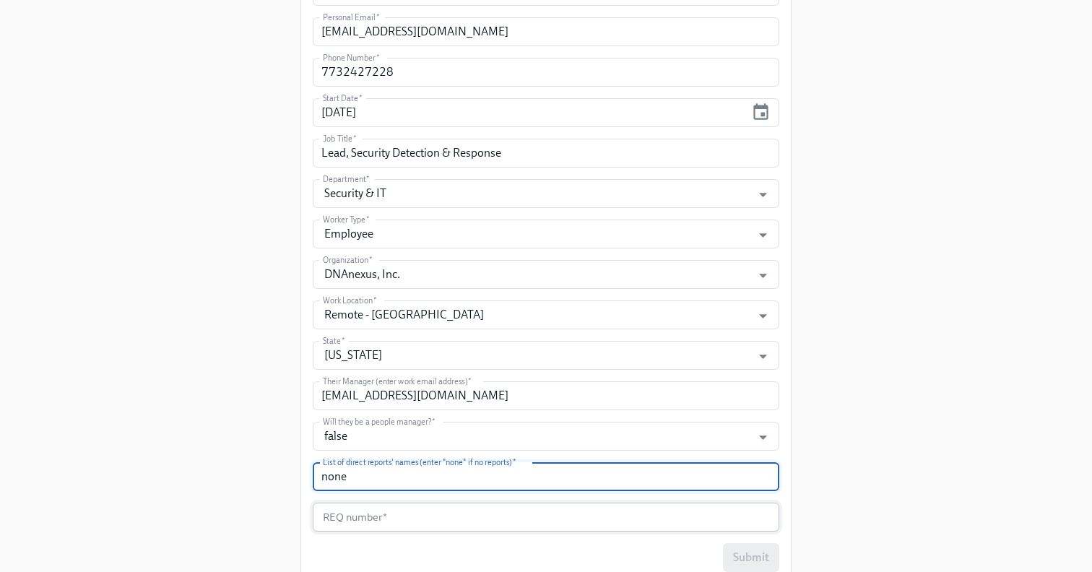
type input "none"
click at [354, 516] on input "text" at bounding box center [546, 517] width 467 height 29
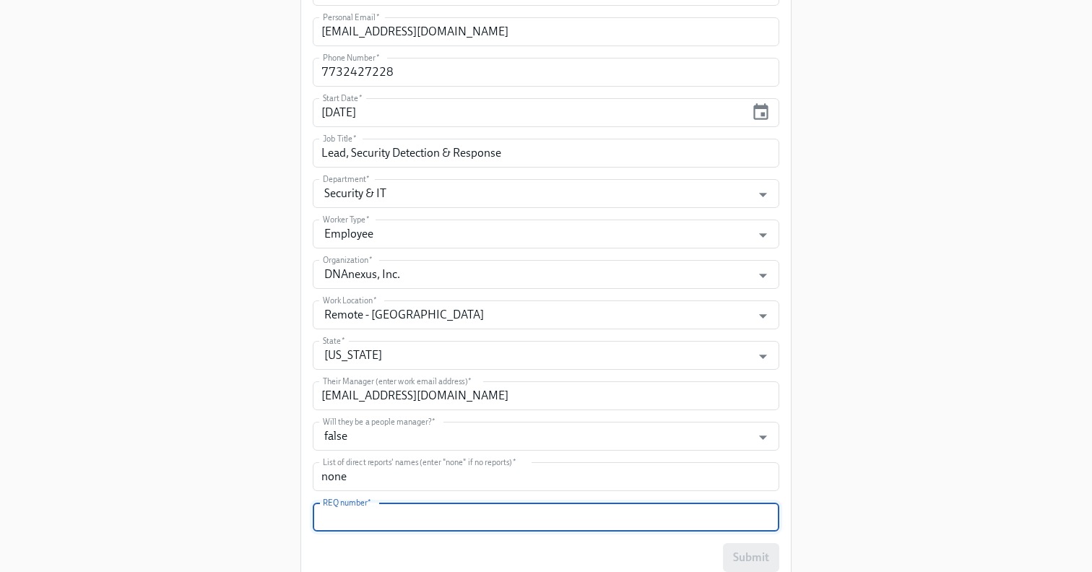
scroll to position [621, 0]
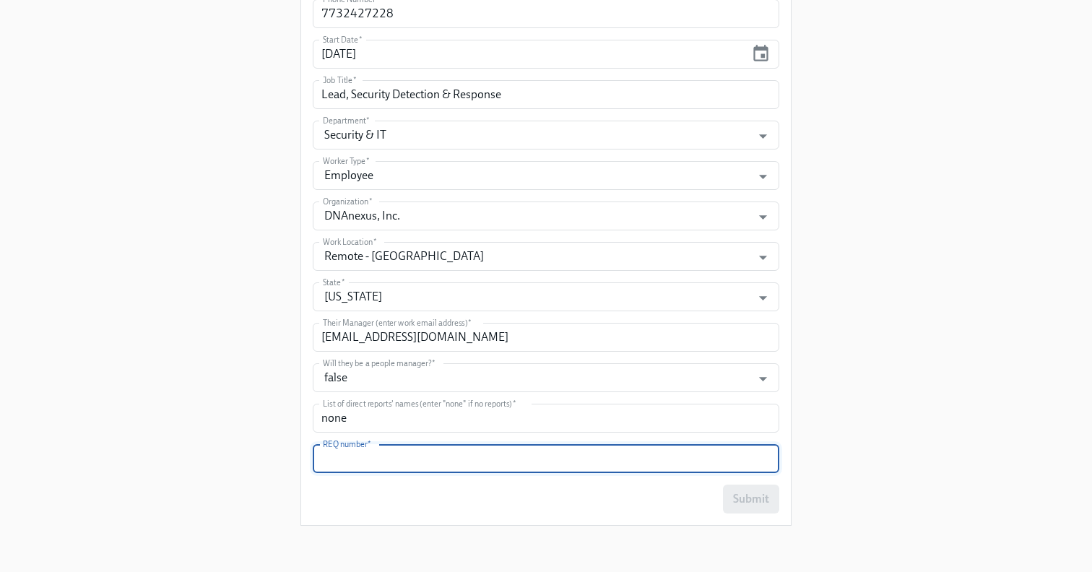
click at [361, 456] on input "text" at bounding box center [546, 458] width 467 height 29
paste input "2025-029-B25"
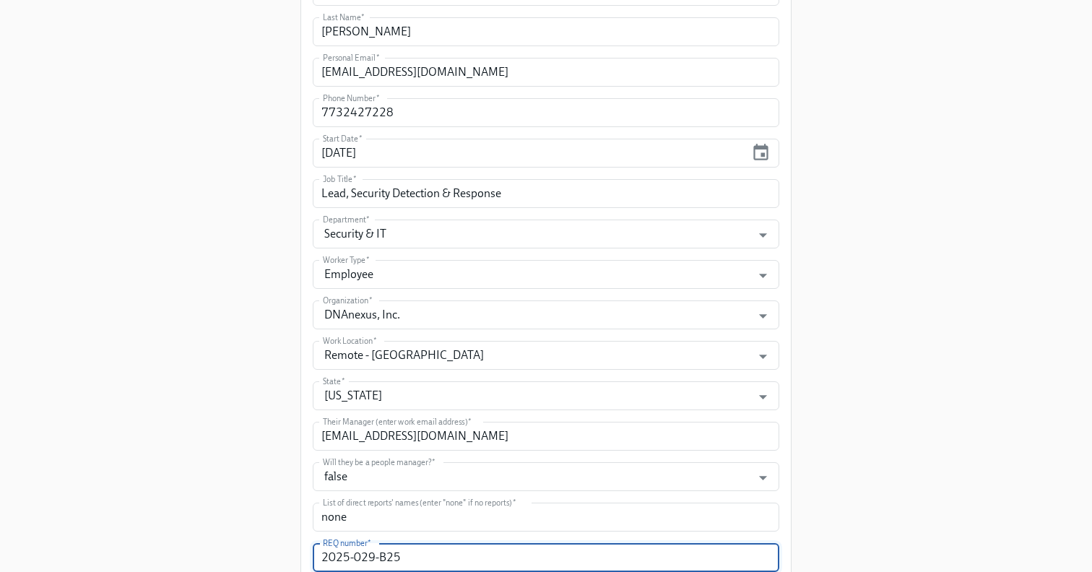
scroll to position [480, 0]
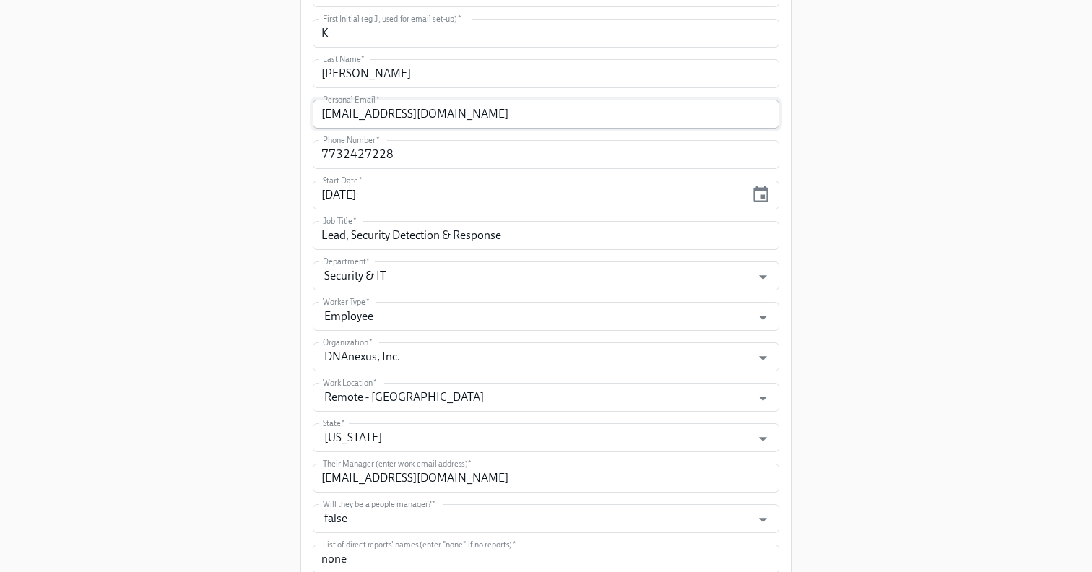
type input "2025-029-B25"
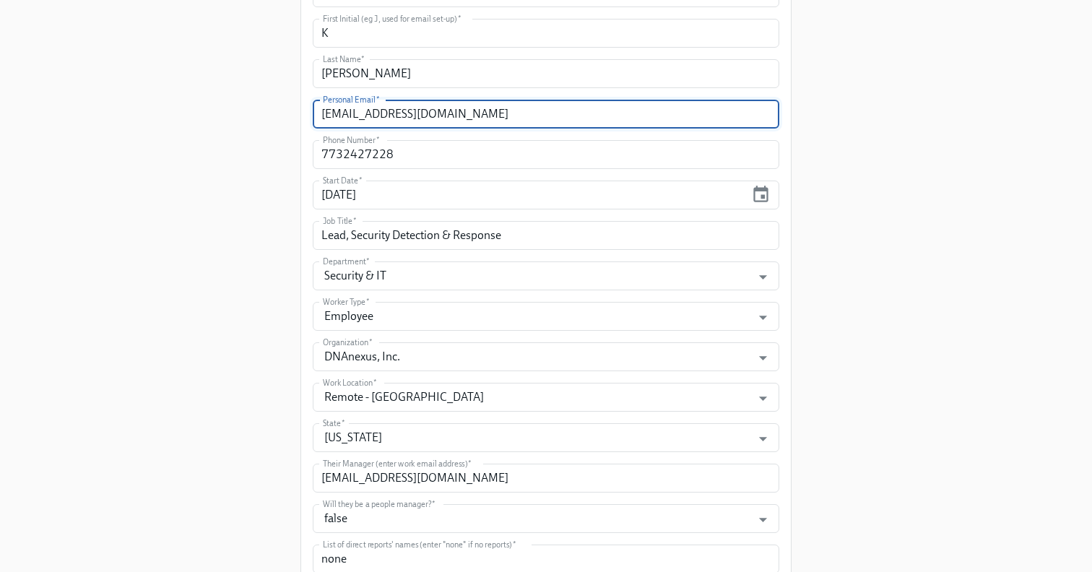
drag, startPoint x: 459, startPoint y: 118, endPoint x: 311, endPoint y: 117, distance: 148.1
click at [311, 117] on div "Enrollment Form DNAnexus On-boarding For use by People Operations Only Please p…" at bounding box center [546, 110] width 490 height 1111
click at [933, 264] on div "Enrollment Form DNAnexus On-boarding For use by People Operations Only Please p…" at bounding box center [546, 99] width 1046 height 1159
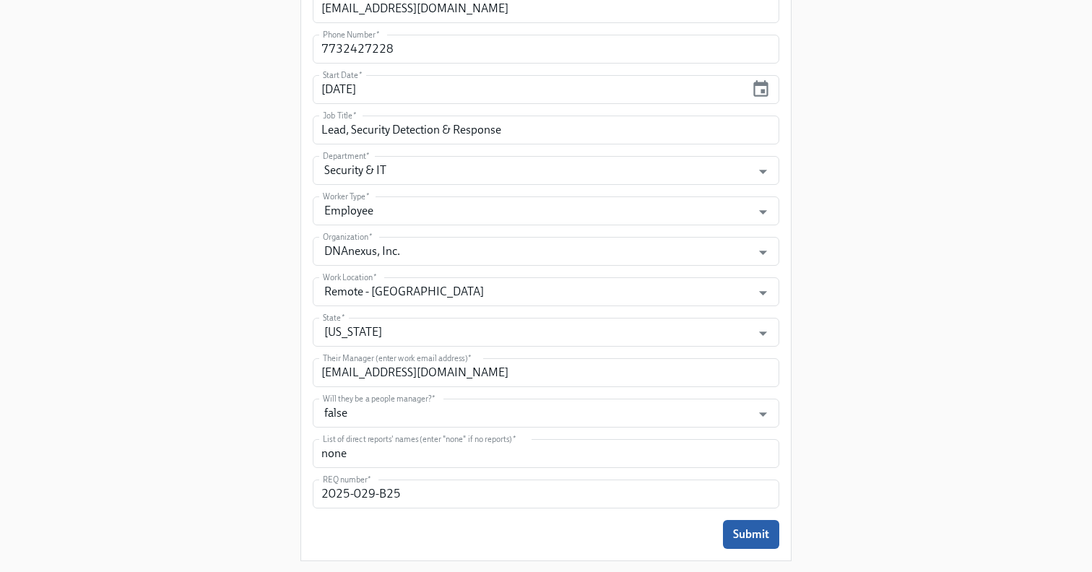
scroll to position [621, 0]
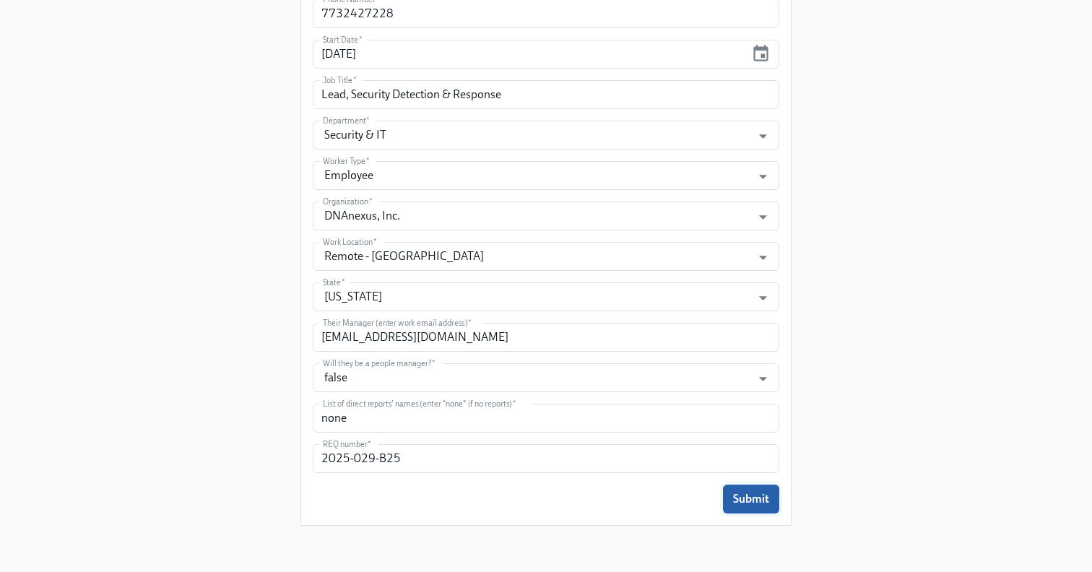
click at [749, 495] on span "Submit" at bounding box center [751, 499] width 36 height 14
